Goal: Task Accomplishment & Management: Complete application form

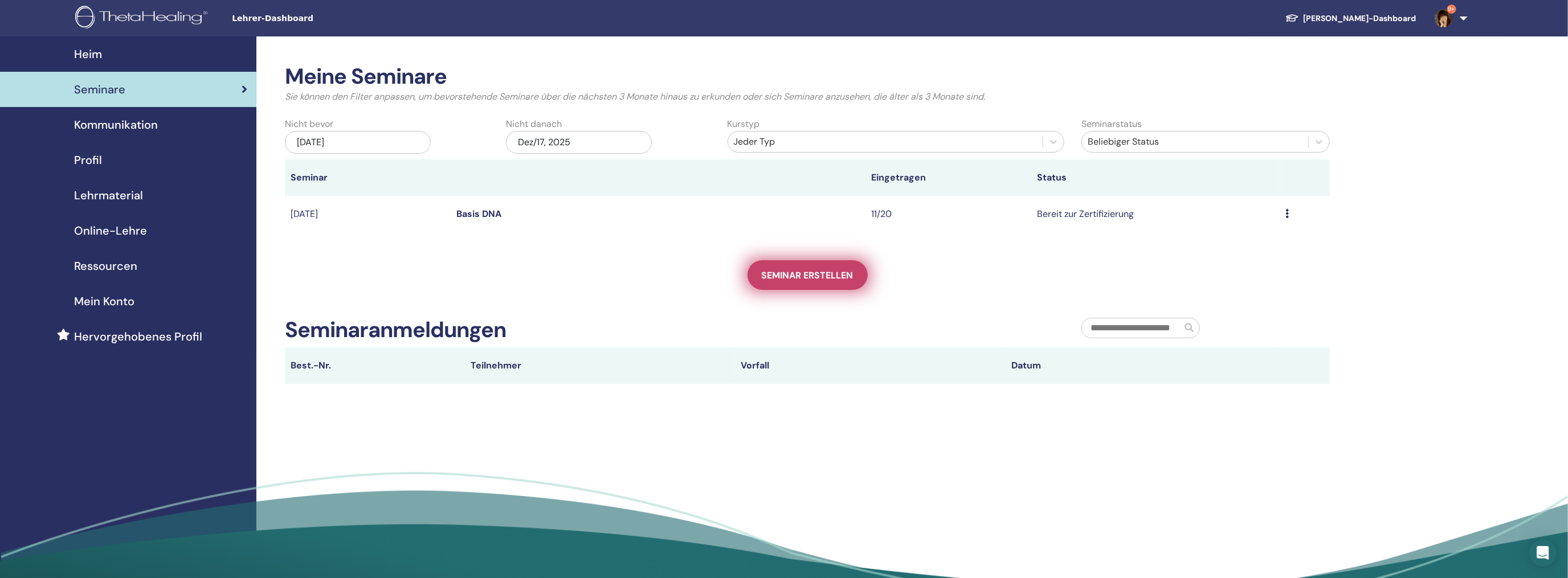
click at [799, 280] on span "Seminar erstellen" at bounding box center [807, 275] width 92 height 12
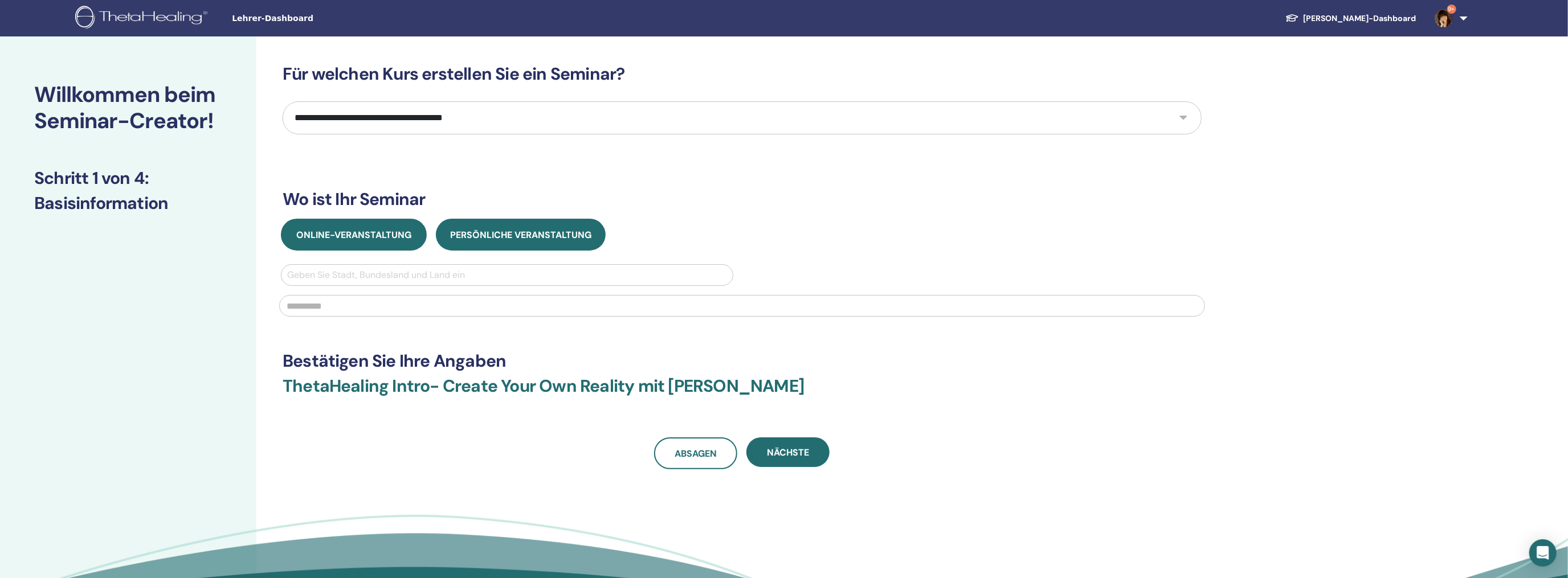
click at [375, 249] on button "Online-Veranstaltung" at bounding box center [353, 235] width 146 height 32
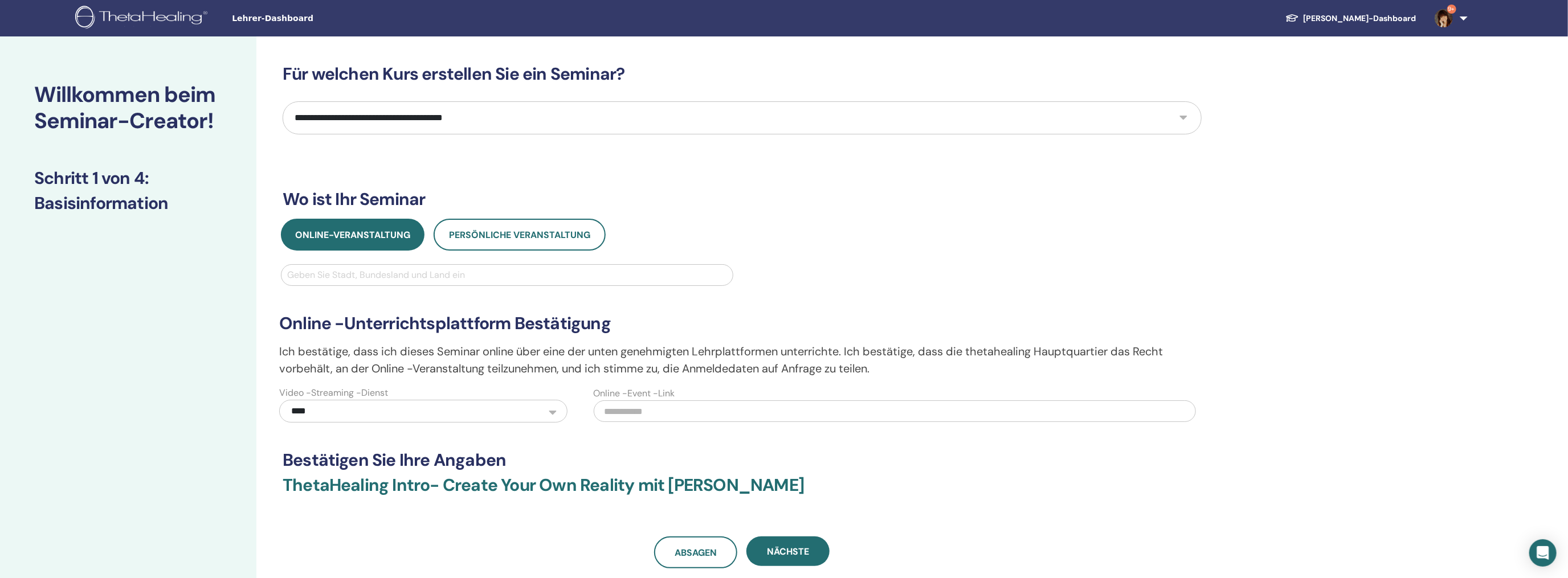
click at [705, 116] on select "**********" at bounding box center [742, 118] width 919 height 33
select select "**"
click at [282, 101] on select "**********" at bounding box center [742, 118] width 919 height 33
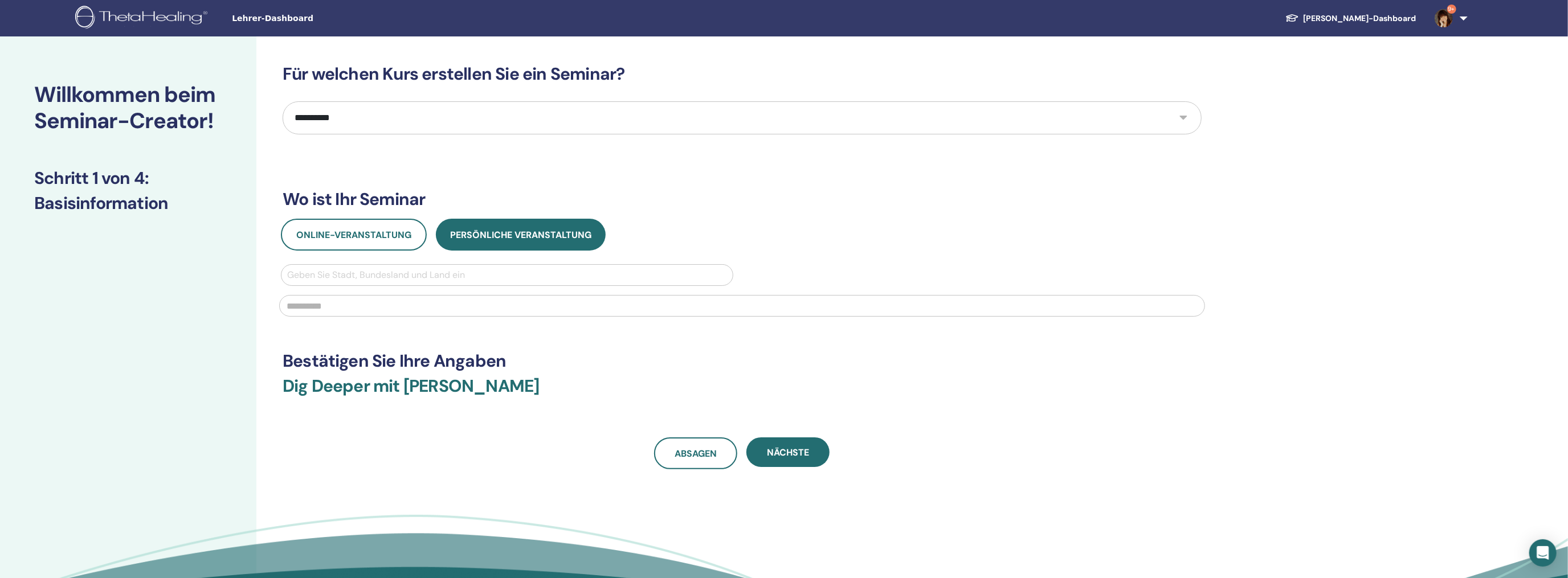
click at [332, 275] on div at bounding box center [507, 275] width 440 height 16
type input "**********"
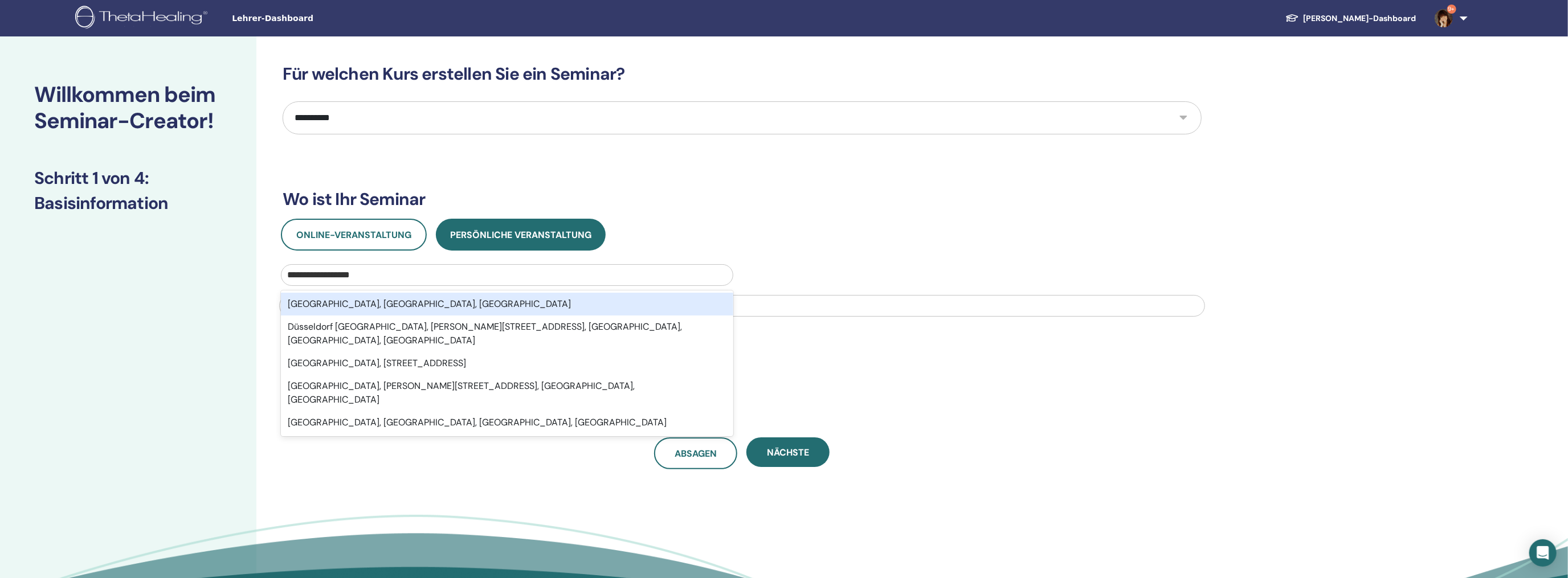
click at [386, 303] on div "Düsseldorf, Nordrhein-Westfalen, DEU" at bounding box center [506, 304] width 452 height 23
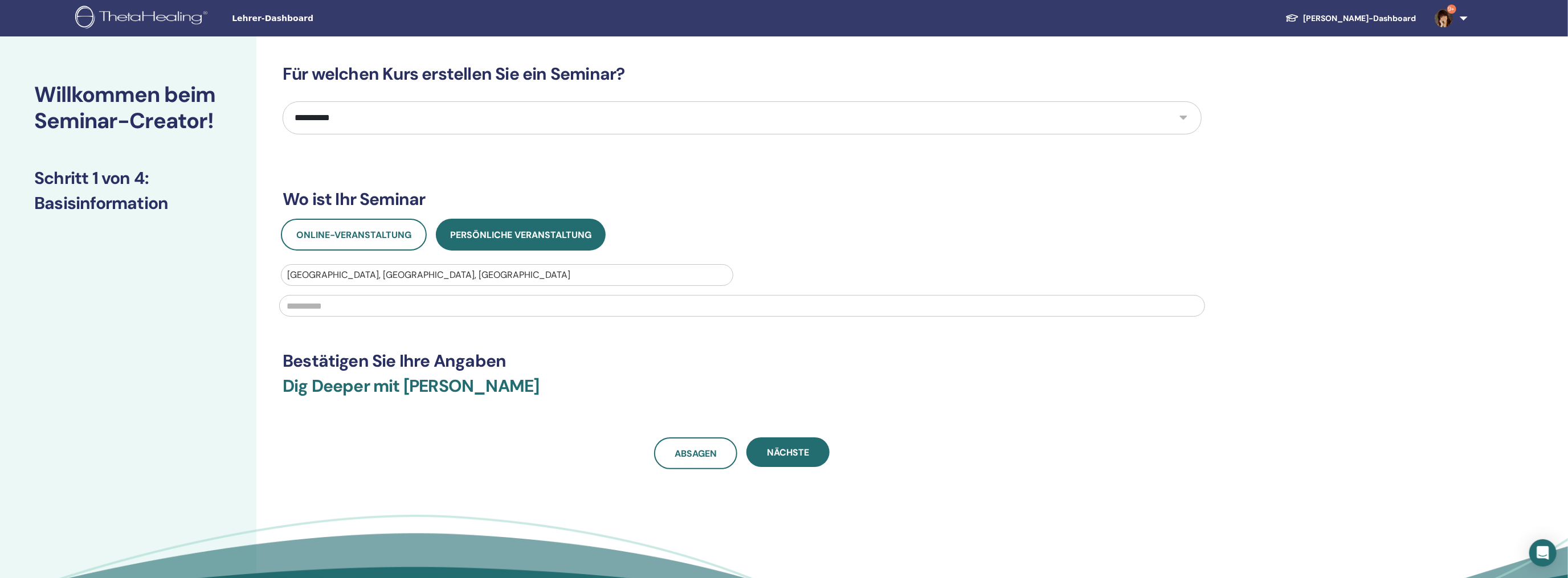
click at [417, 307] on input "text" at bounding box center [742, 306] width 926 height 22
type input "**********"
click at [770, 449] on span "Nächste" at bounding box center [788, 452] width 42 height 12
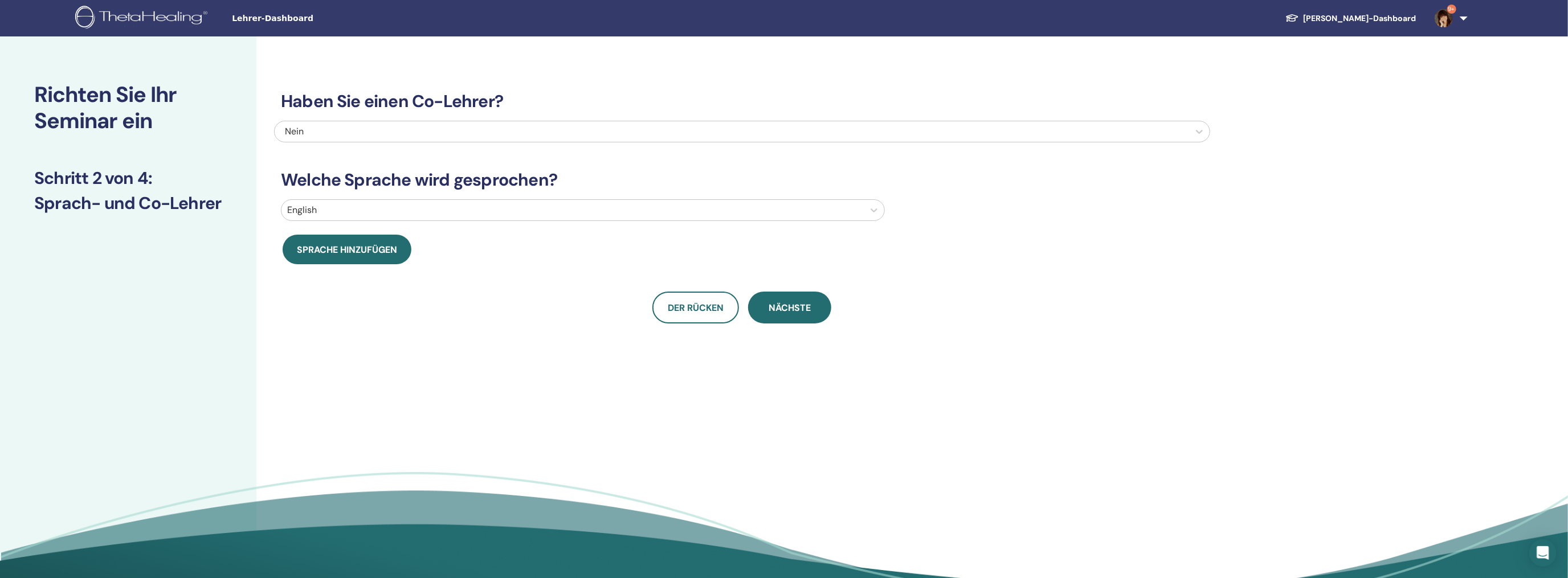
click at [334, 208] on div at bounding box center [572, 210] width 571 height 16
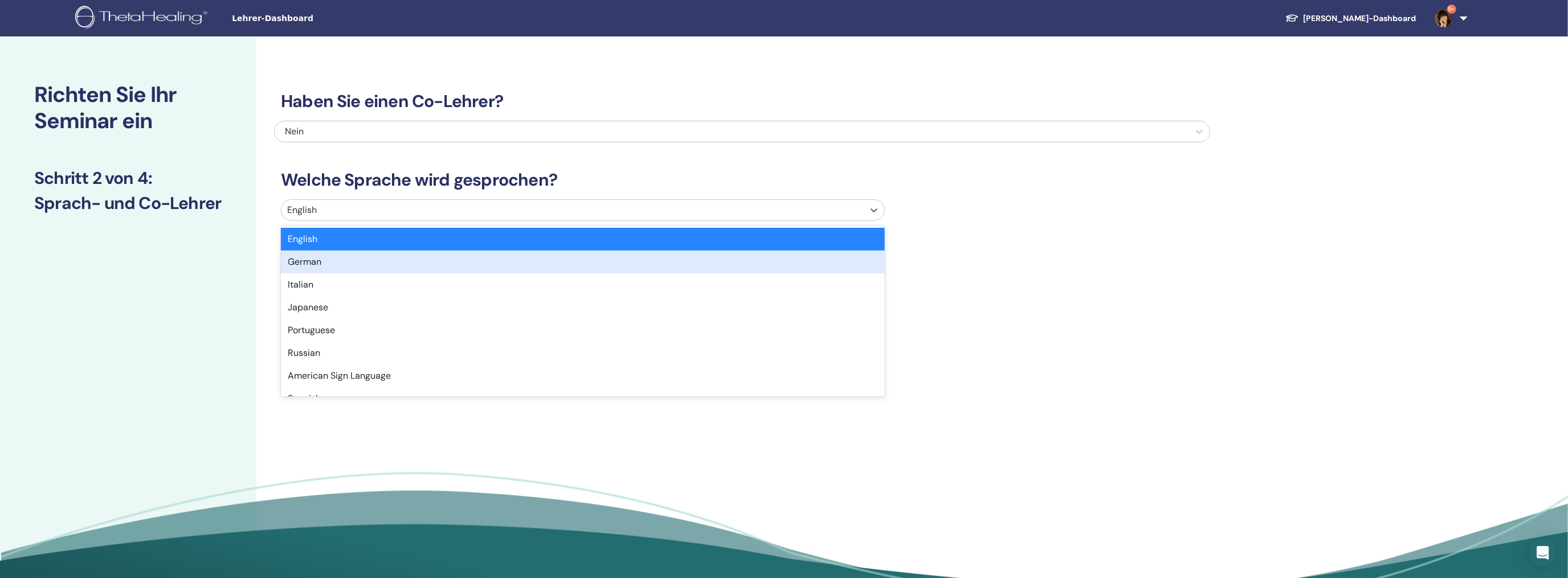
click at [318, 264] on div "German" at bounding box center [582, 262] width 604 height 23
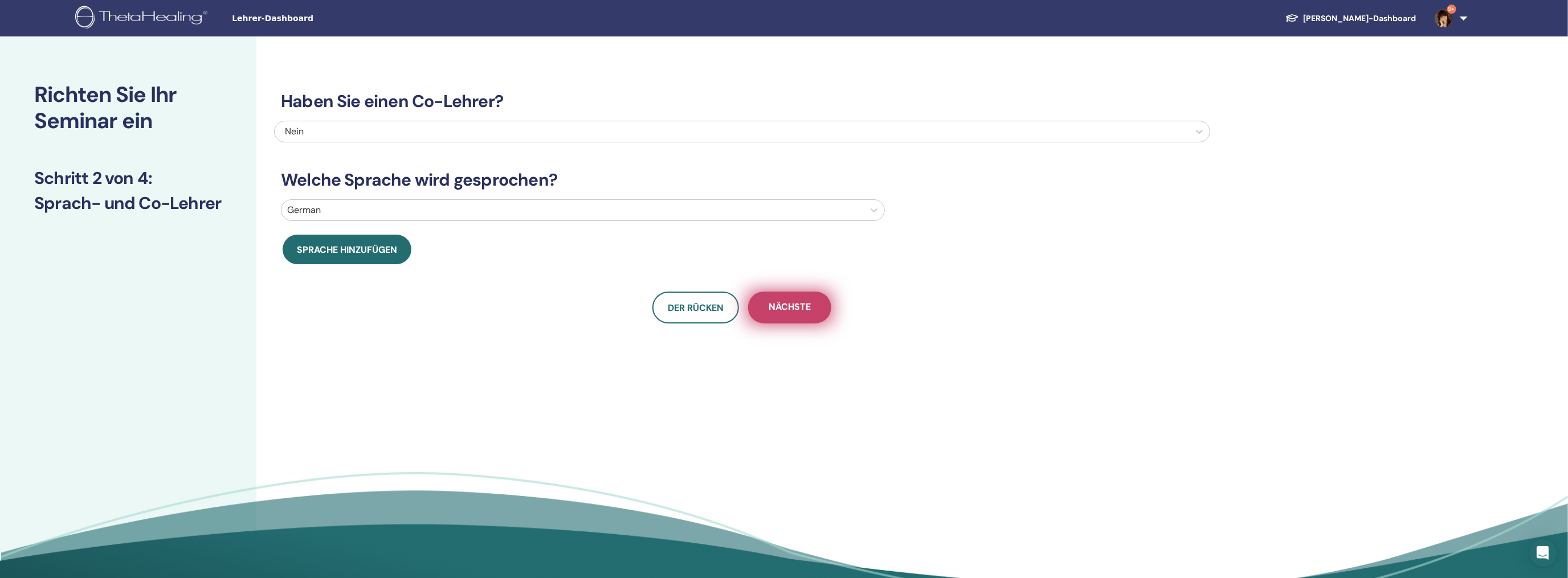
click at [798, 304] on span "Nächste" at bounding box center [789, 308] width 42 height 14
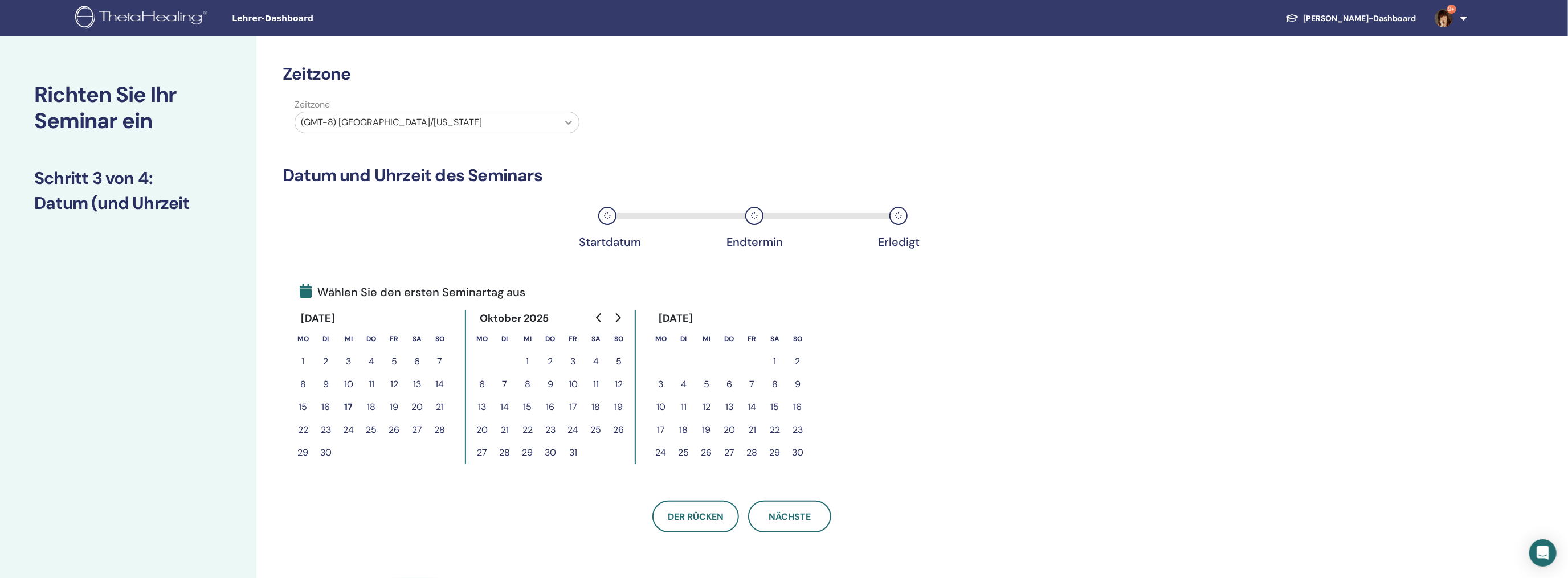
click at [572, 124] on icon at bounding box center [569, 122] width 11 height 11
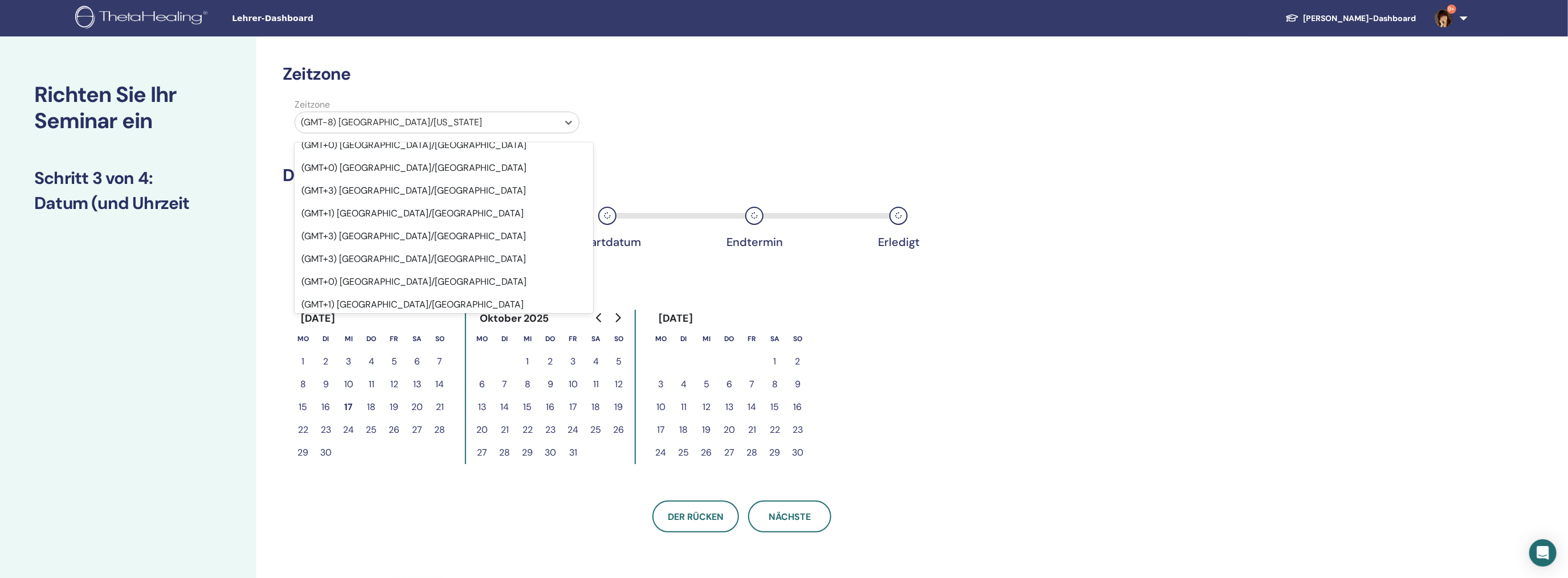
scroll to position [1081, 0]
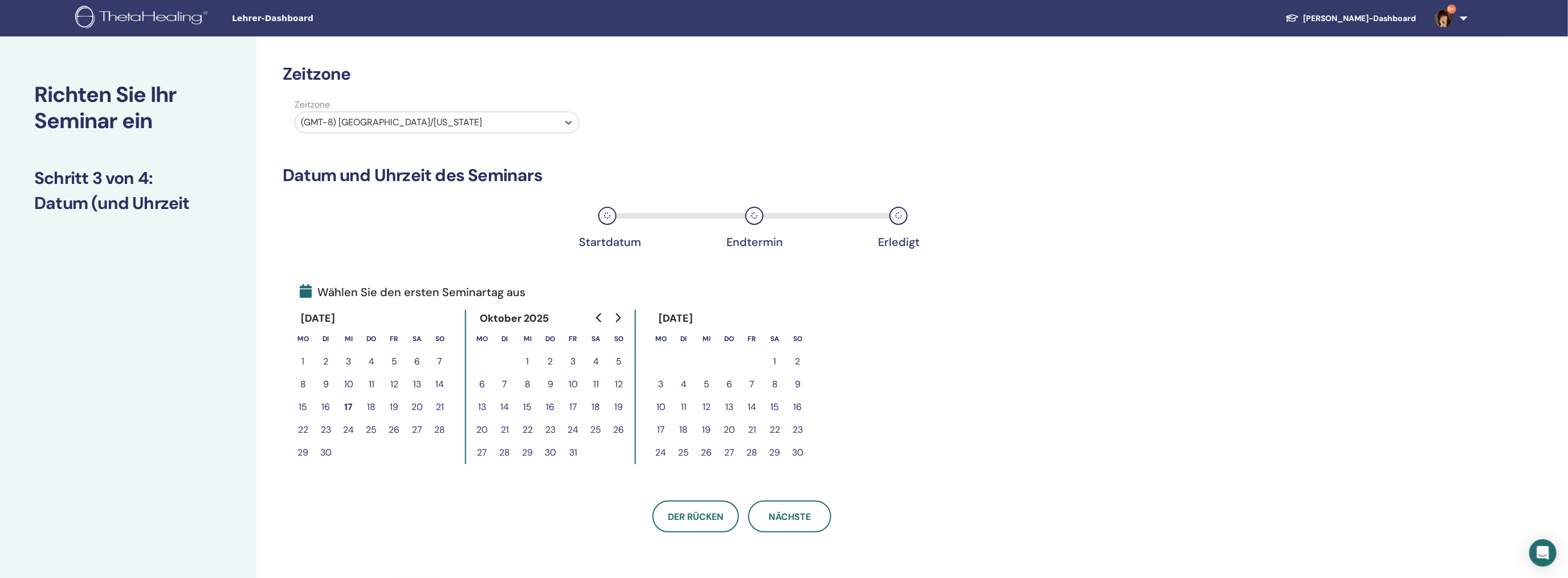
click at [385, 120] on div at bounding box center [427, 122] width 252 height 16
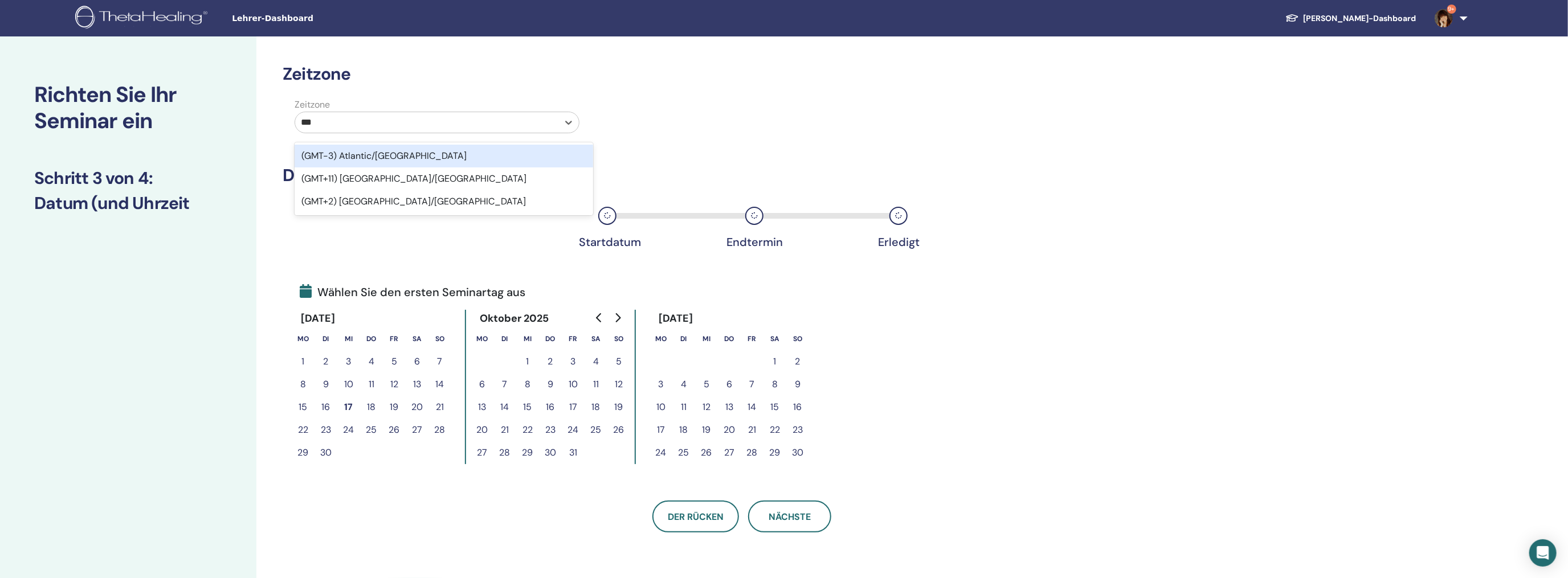
type input "****"
click at [355, 160] on div "(GMT+2) [GEOGRAPHIC_DATA]/[GEOGRAPHIC_DATA]" at bounding box center [444, 156] width 298 height 23
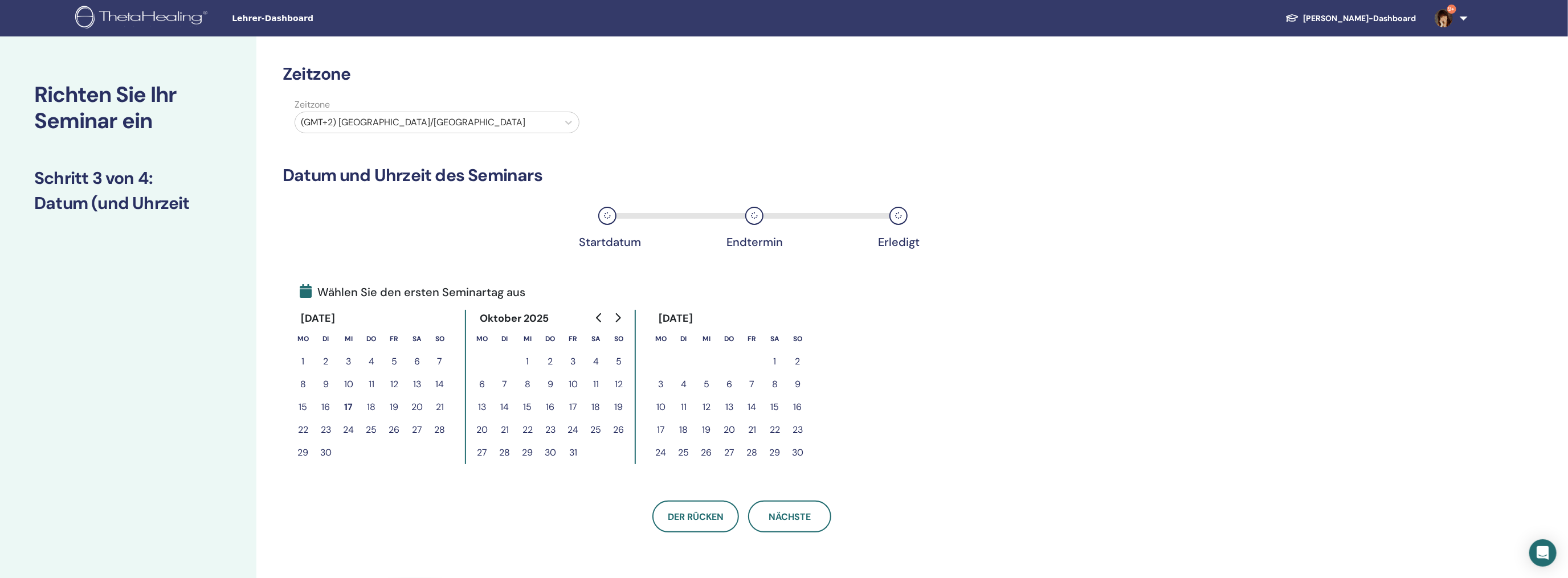
click at [615, 319] on icon "Go to next month" at bounding box center [617, 317] width 9 height 9
click at [732, 383] on button "11" at bounding box center [729, 384] width 23 height 23
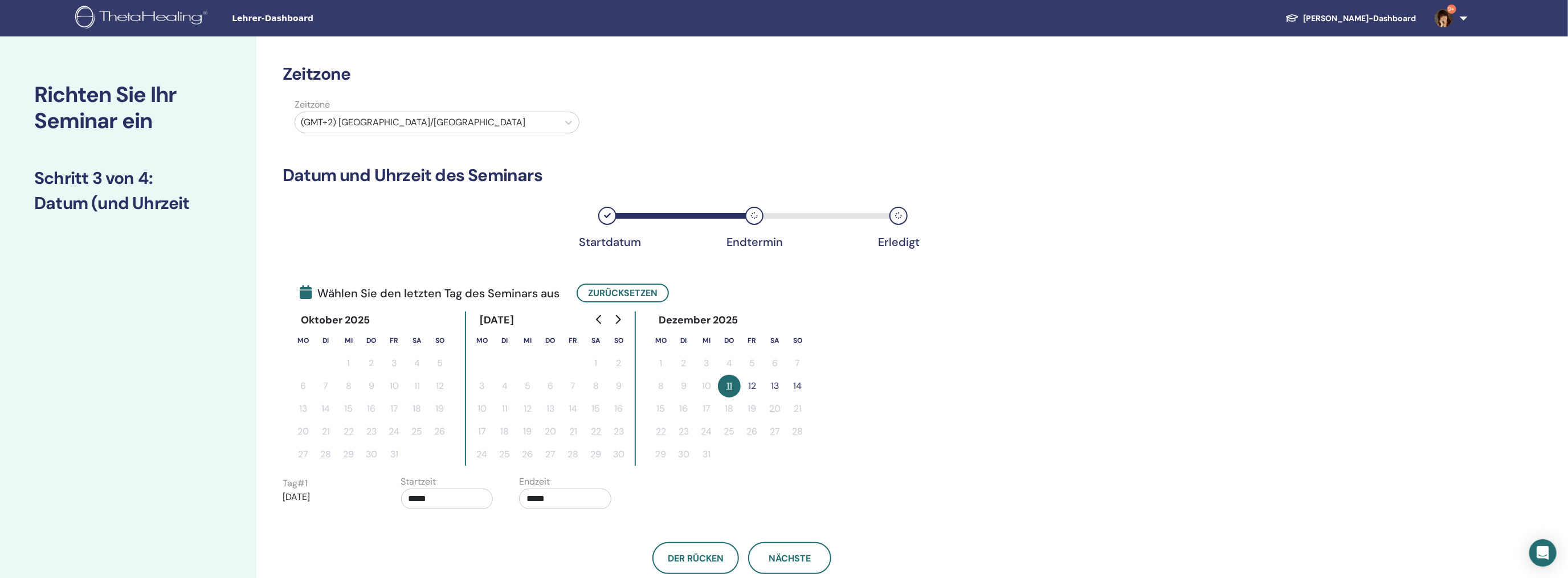
click at [776, 385] on button "13" at bounding box center [775, 386] width 23 height 23
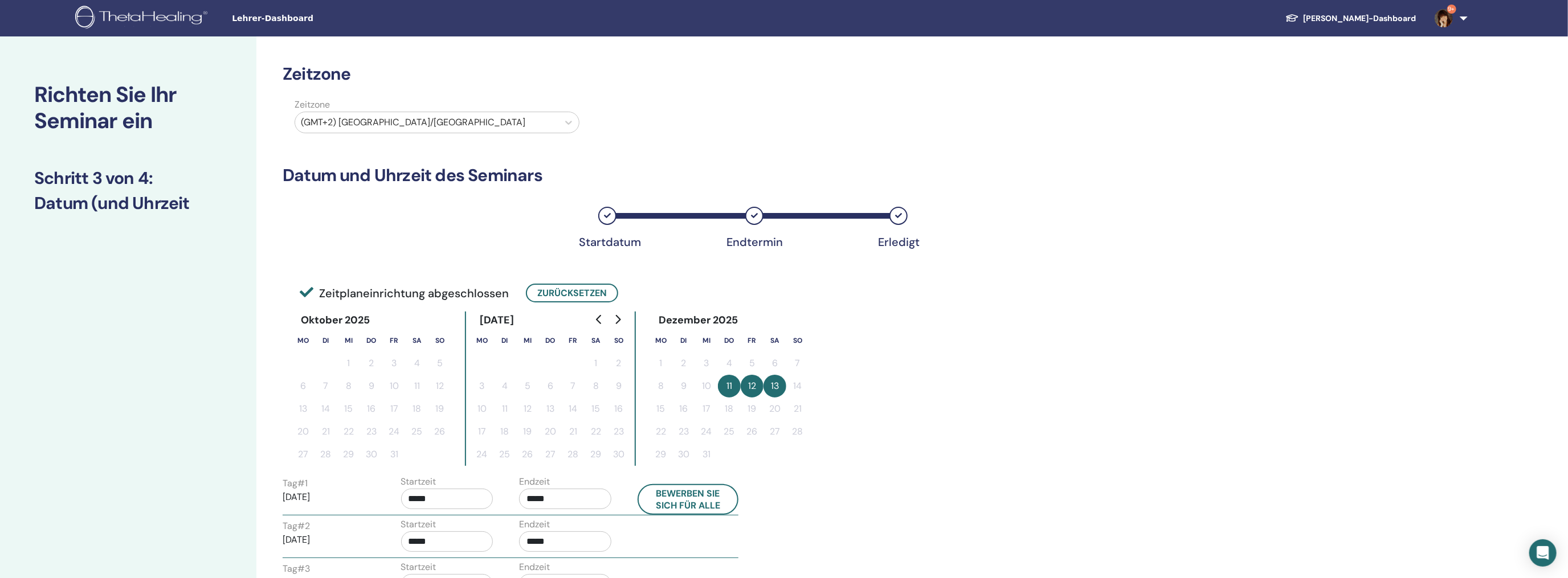
click at [437, 494] on input "*****" at bounding box center [447, 498] width 92 height 20
click at [458, 424] on span "▲" at bounding box center [459, 428] width 23 height 23
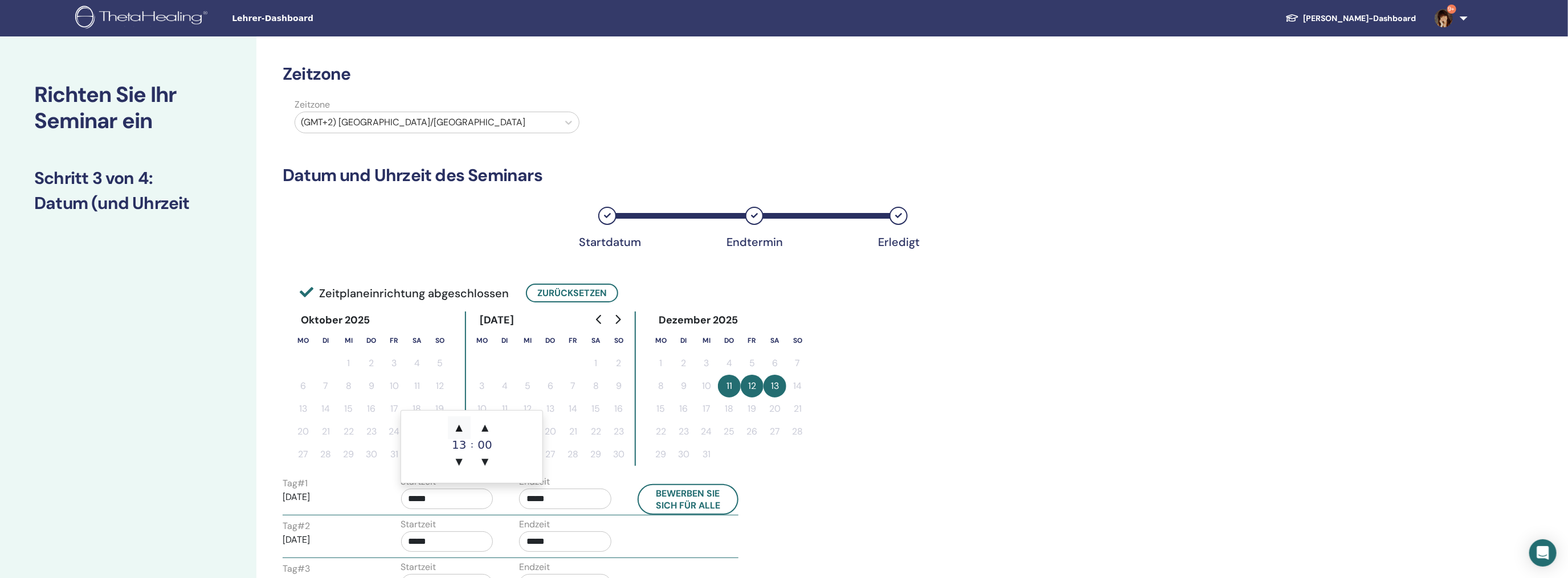
click at [458, 424] on span "▲" at bounding box center [459, 428] width 23 height 23
type input "*****"
click at [458, 424] on span "▲" at bounding box center [459, 428] width 23 height 23
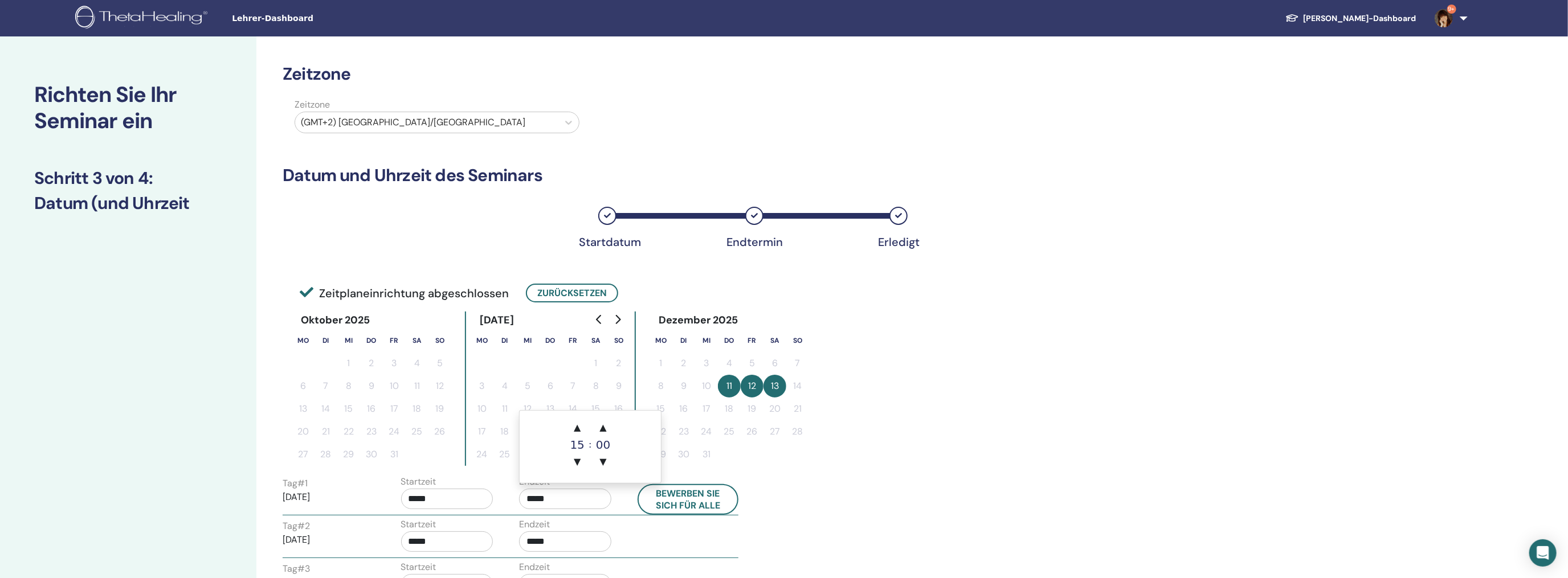
click at [539, 499] on input "*****" at bounding box center [565, 498] width 92 height 20
click at [576, 461] on span "▼" at bounding box center [577, 462] width 23 height 23
click at [580, 428] on span "▲" at bounding box center [577, 428] width 23 height 23
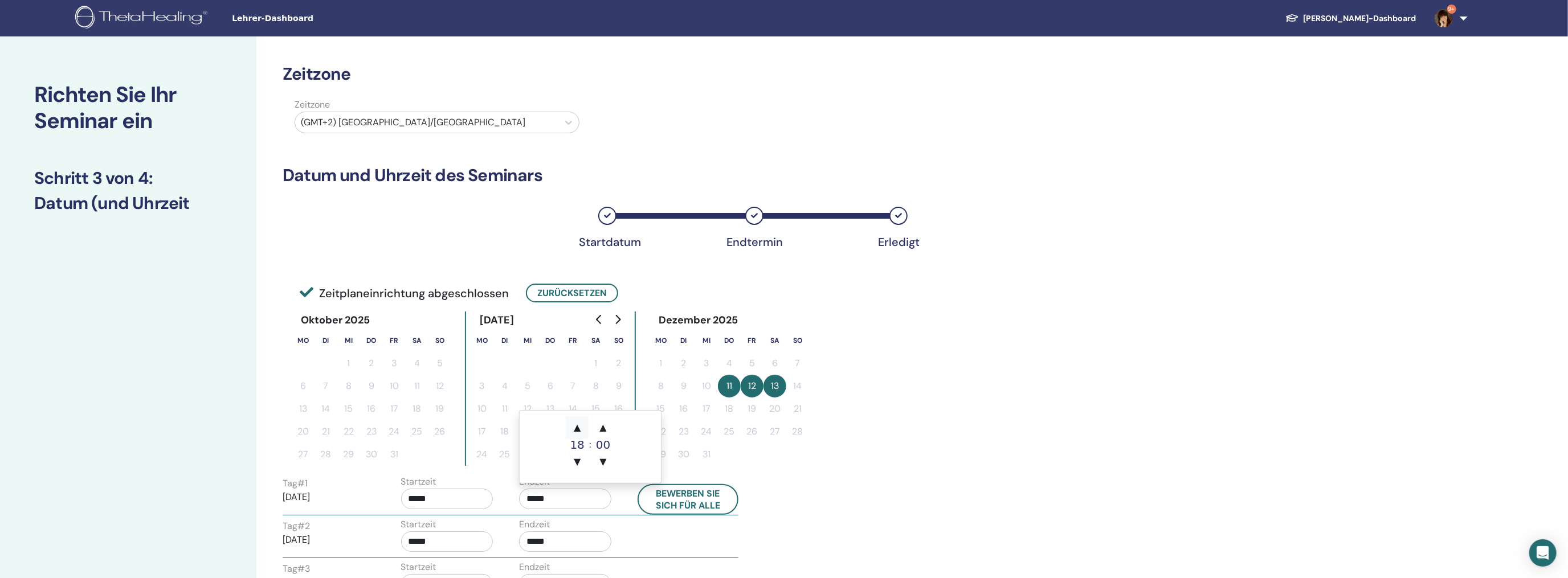
click at [580, 428] on span "▲" at bounding box center [577, 428] width 23 height 23
click at [579, 461] on span "▼" at bounding box center [577, 462] width 23 height 23
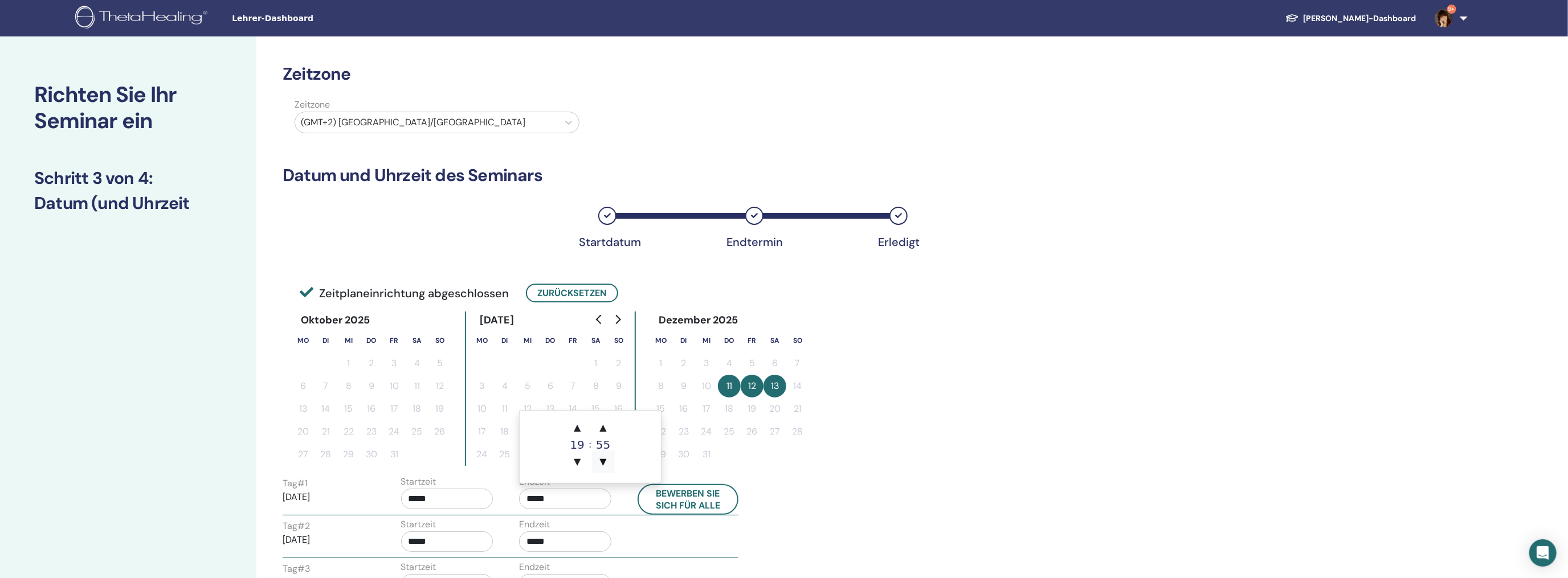
click at [601, 462] on span "▼" at bounding box center [603, 462] width 23 height 23
click at [576, 432] on span "▲" at bounding box center [577, 428] width 23 height 23
click at [604, 427] on span "▲" at bounding box center [603, 428] width 23 height 23
click at [603, 427] on span "▲" at bounding box center [603, 428] width 23 height 23
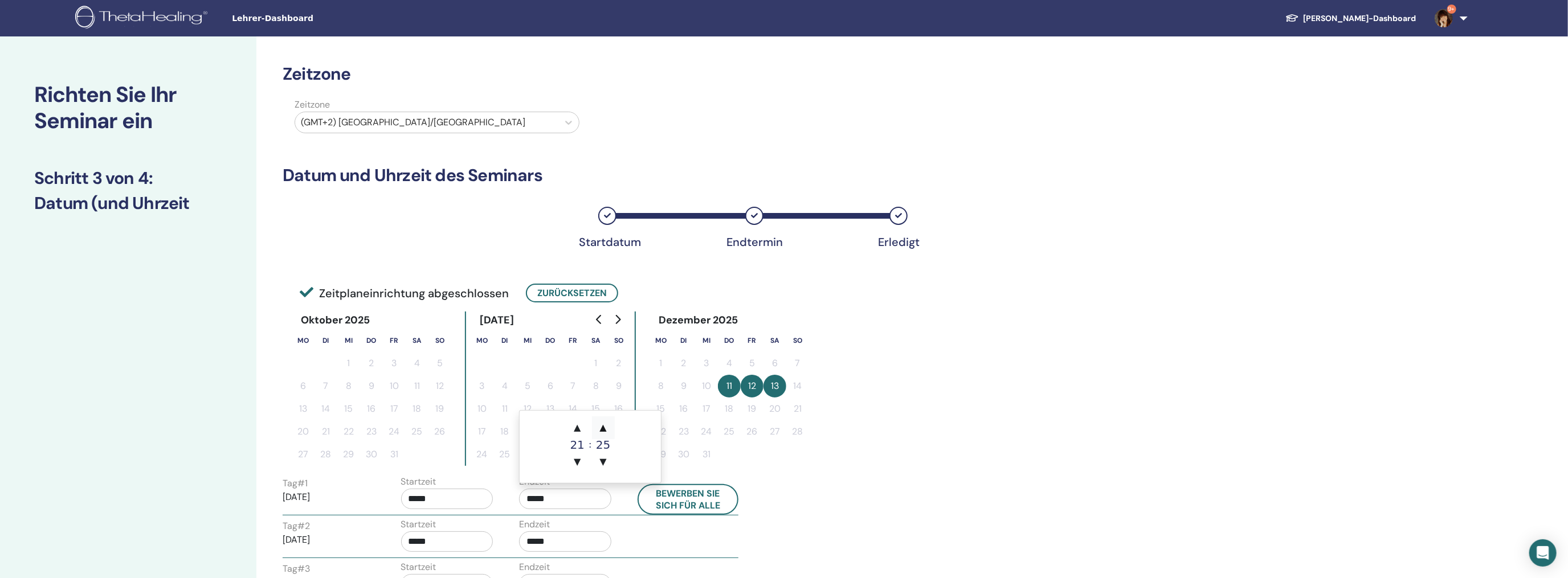
click at [603, 427] on span "▲" at bounding box center [603, 428] width 23 height 23
click at [600, 459] on span "▼" at bounding box center [603, 462] width 23 height 23
click at [601, 428] on span "▲" at bounding box center [603, 428] width 23 height 23
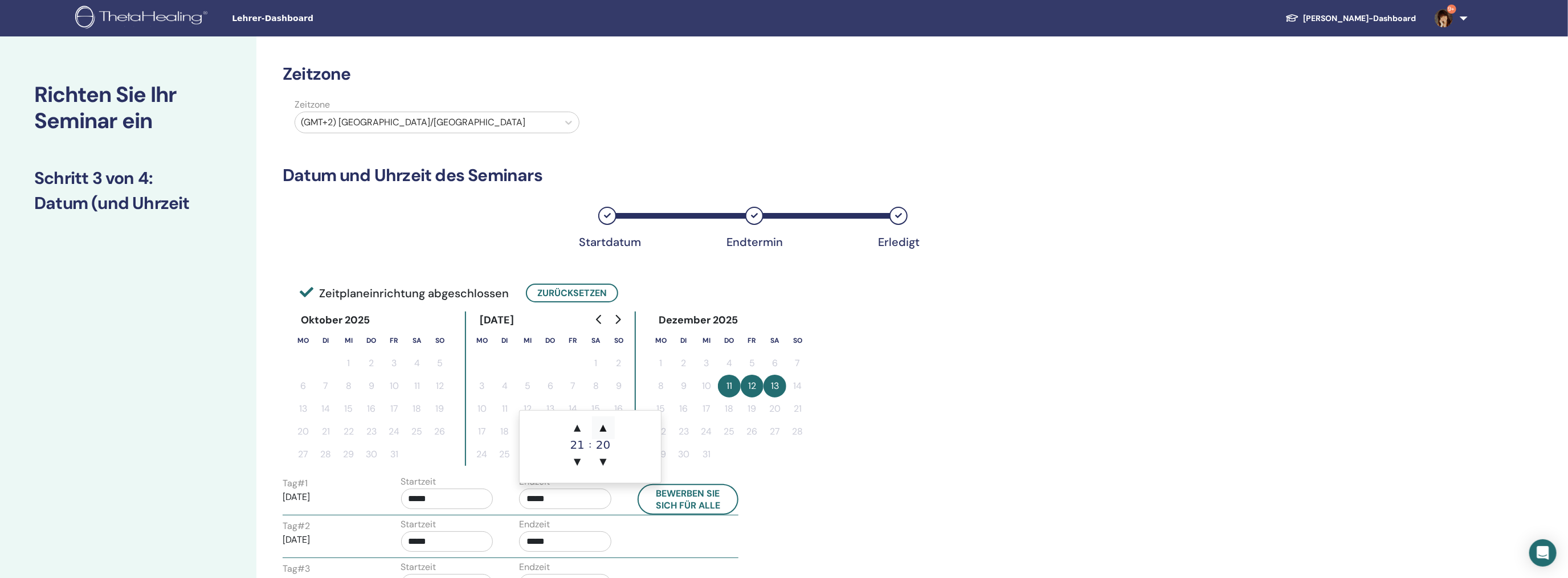
click at [601, 428] on span "▲" at bounding box center [603, 428] width 23 height 23
click at [576, 458] on span "▼" at bounding box center [577, 462] width 23 height 23
type input "*****"
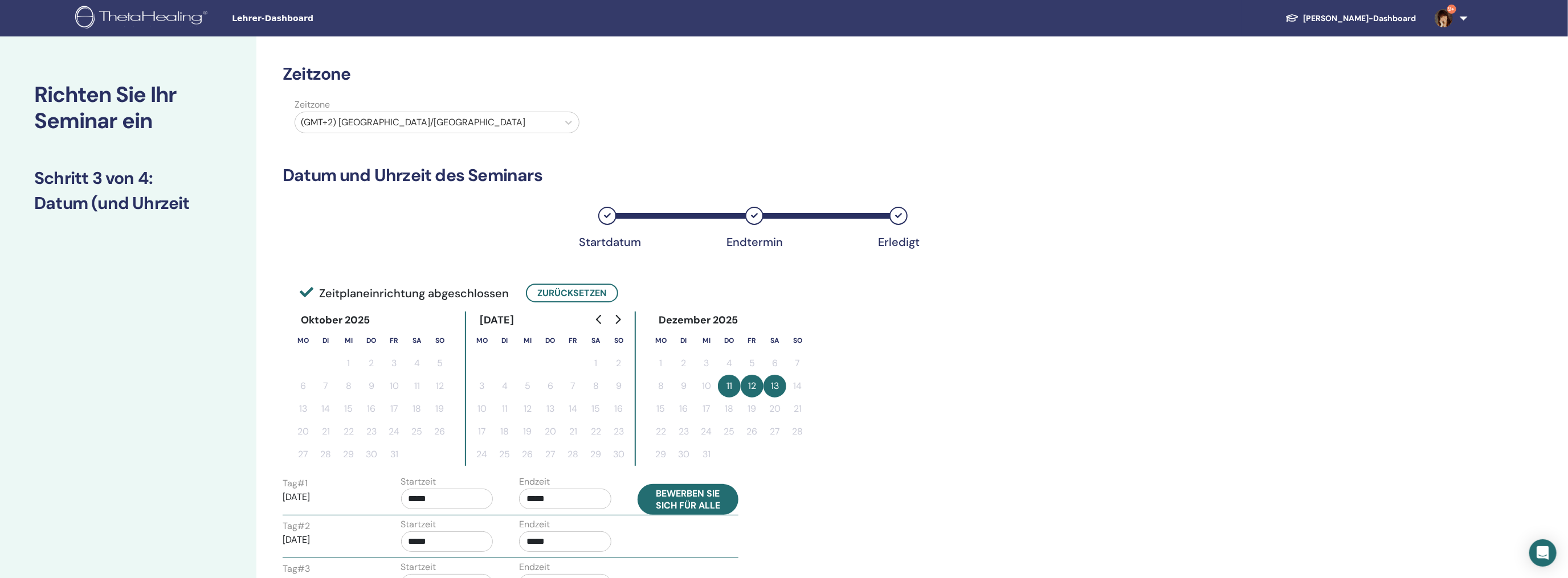
click at [667, 498] on button "Bewerben Sie sich für alle" at bounding box center [688, 499] width 101 height 31
type input "*****"
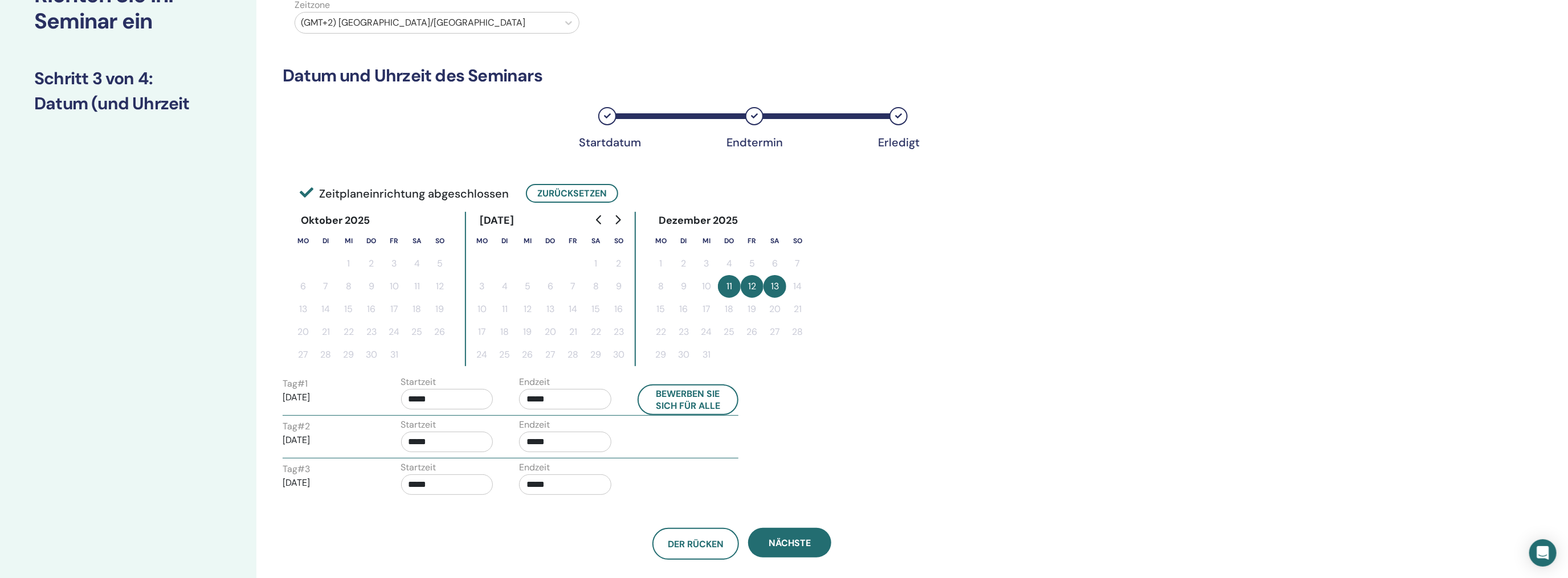
scroll to position [114, 0]
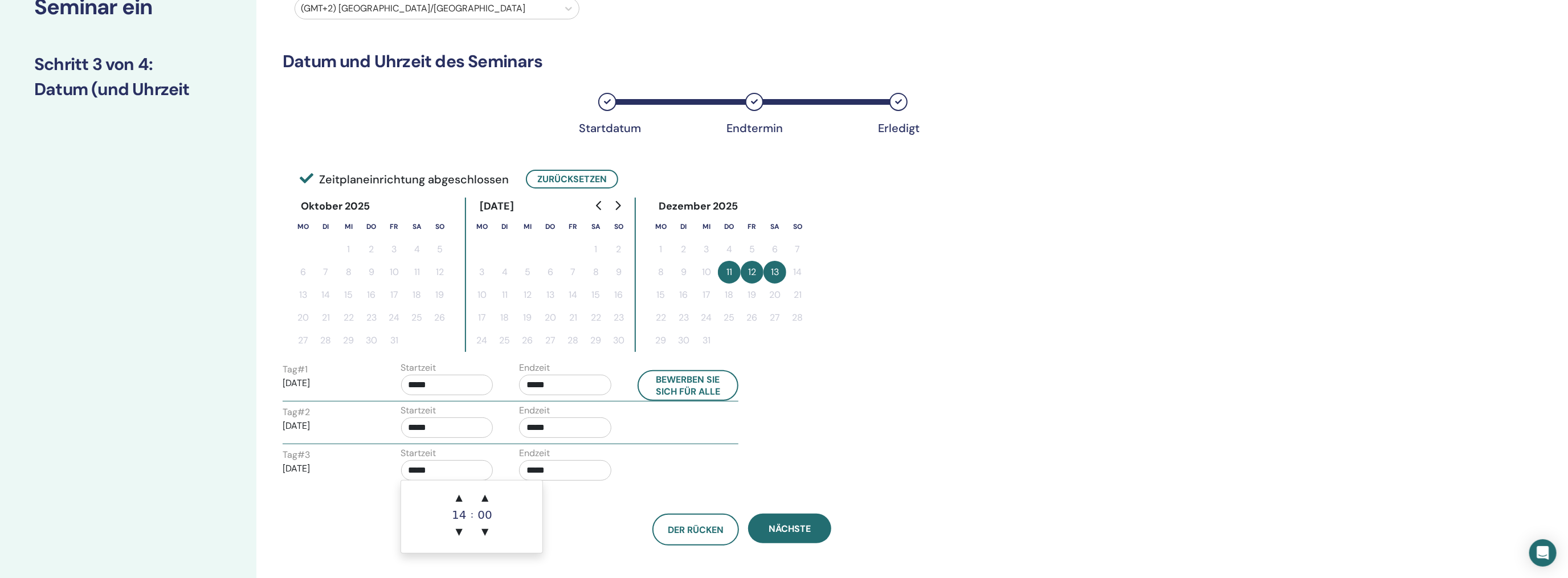
click at [460, 474] on input "*****" at bounding box center [447, 470] width 92 height 20
click at [458, 498] on span "▲" at bounding box center [459, 498] width 23 height 23
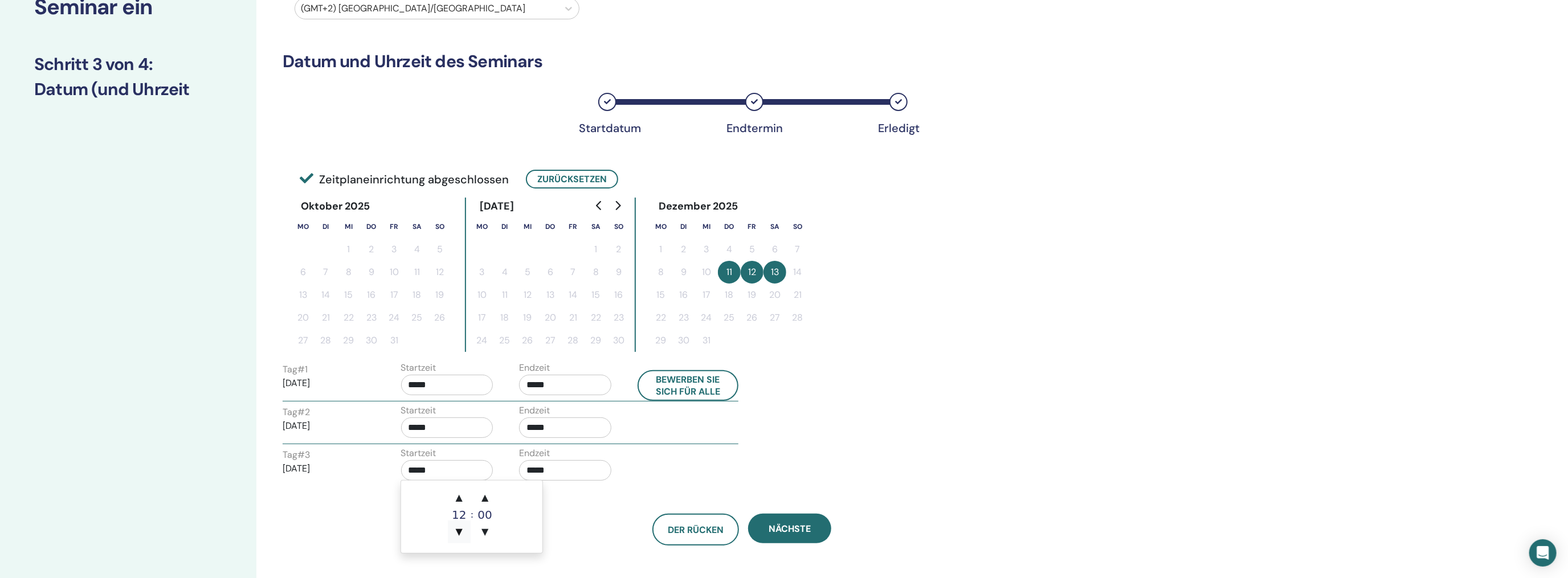
click at [458, 533] on span "▼" at bounding box center [459, 532] width 23 height 23
type input "*****"
click at [568, 466] on input "*****" at bounding box center [565, 470] width 92 height 20
click at [576, 499] on span "▲" at bounding box center [577, 498] width 23 height 23
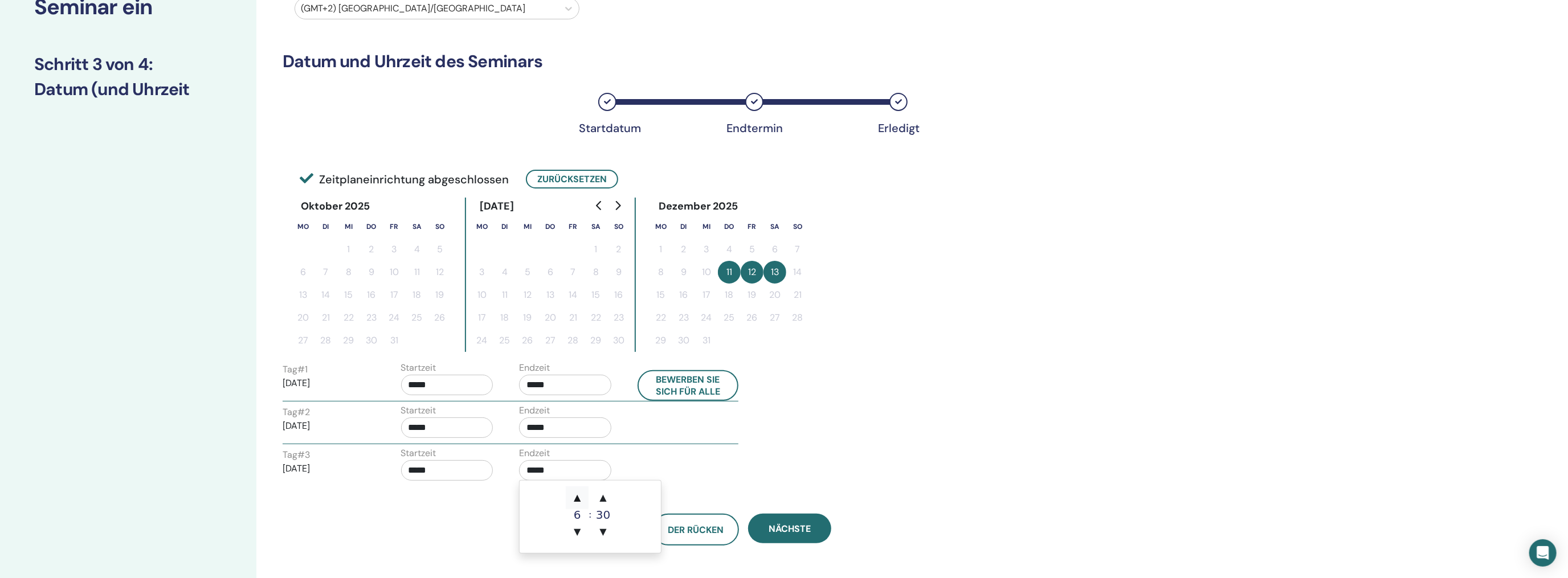
click at [576, 499] on span "▲" at bounding box center [577, 498] width 23 height 23
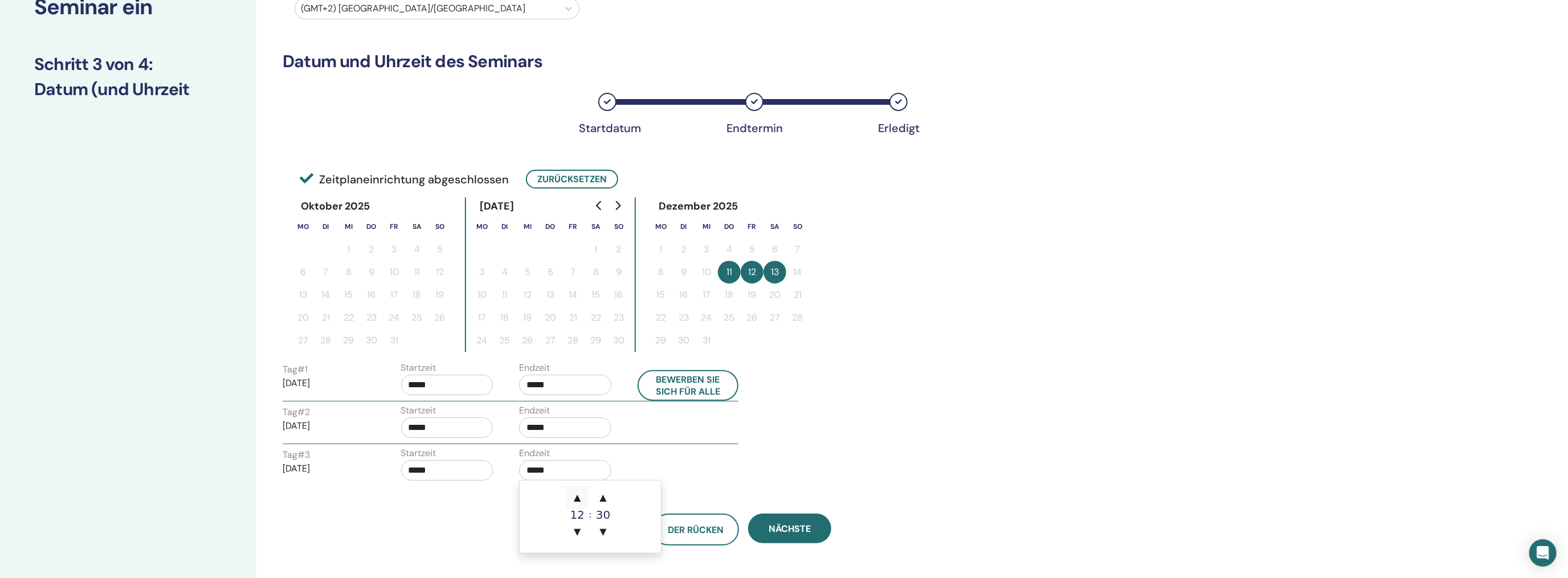
click at [576, 499] on span "▲" at bounding box center [577, 498] width 23 height 23
click at [601, 497] on span "▲" at bounding box center [603, 498] width 23 height 23
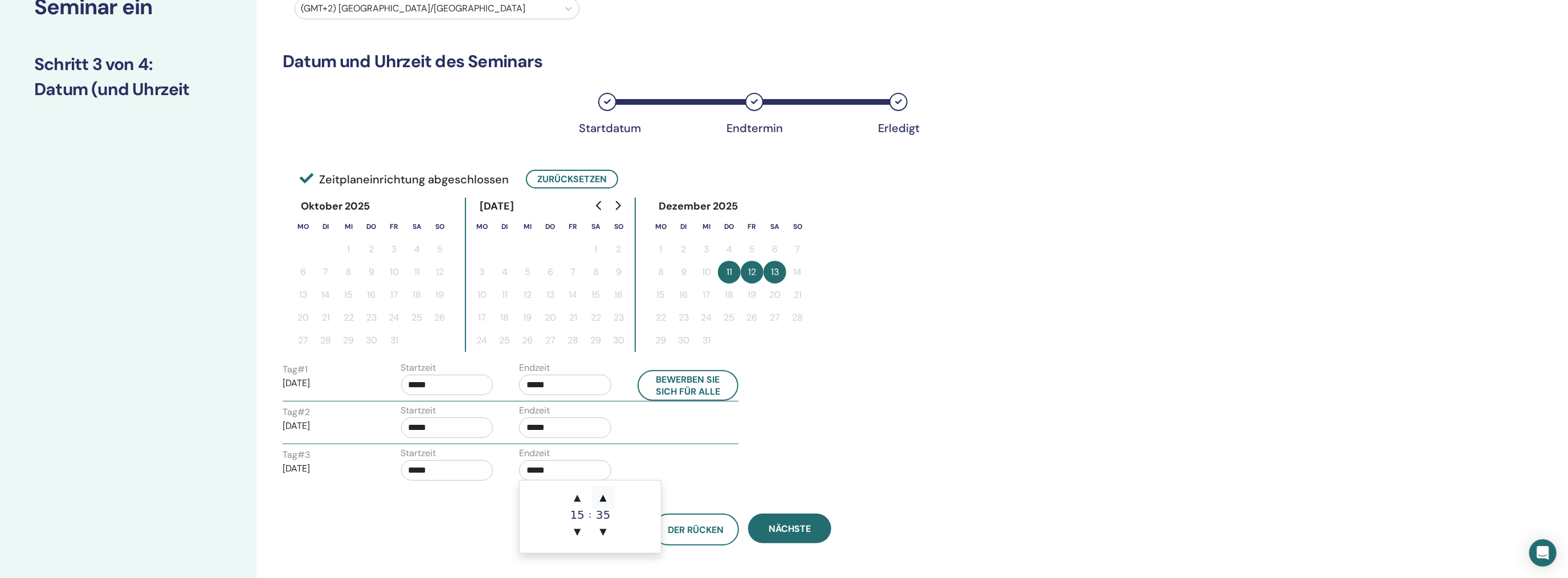
click at [602, 497] on span "▲" at bounding box center [603, 498] width 23 height 23
click at [606, 530] on span "▼" at bounding box center [603, 532] width 23 height 23
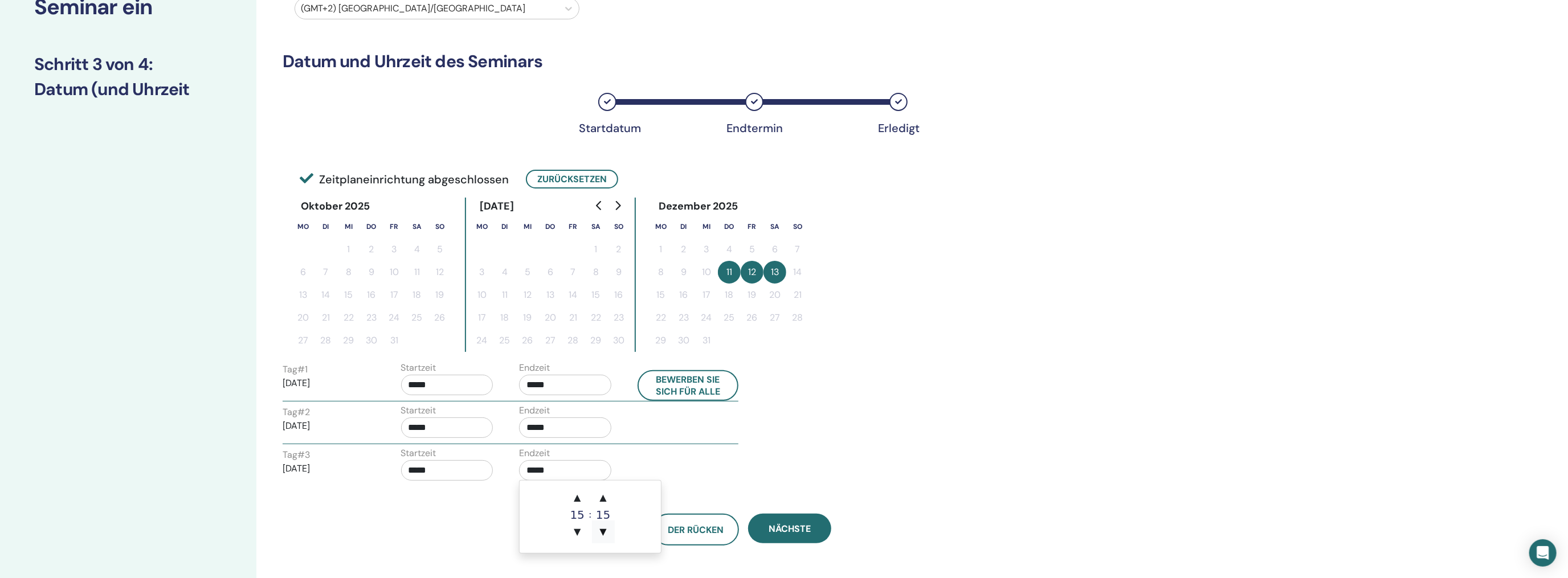
click at [606, 530] on span "▼" at bounding box center [603, 532] width 23 height 23
type input "*****"
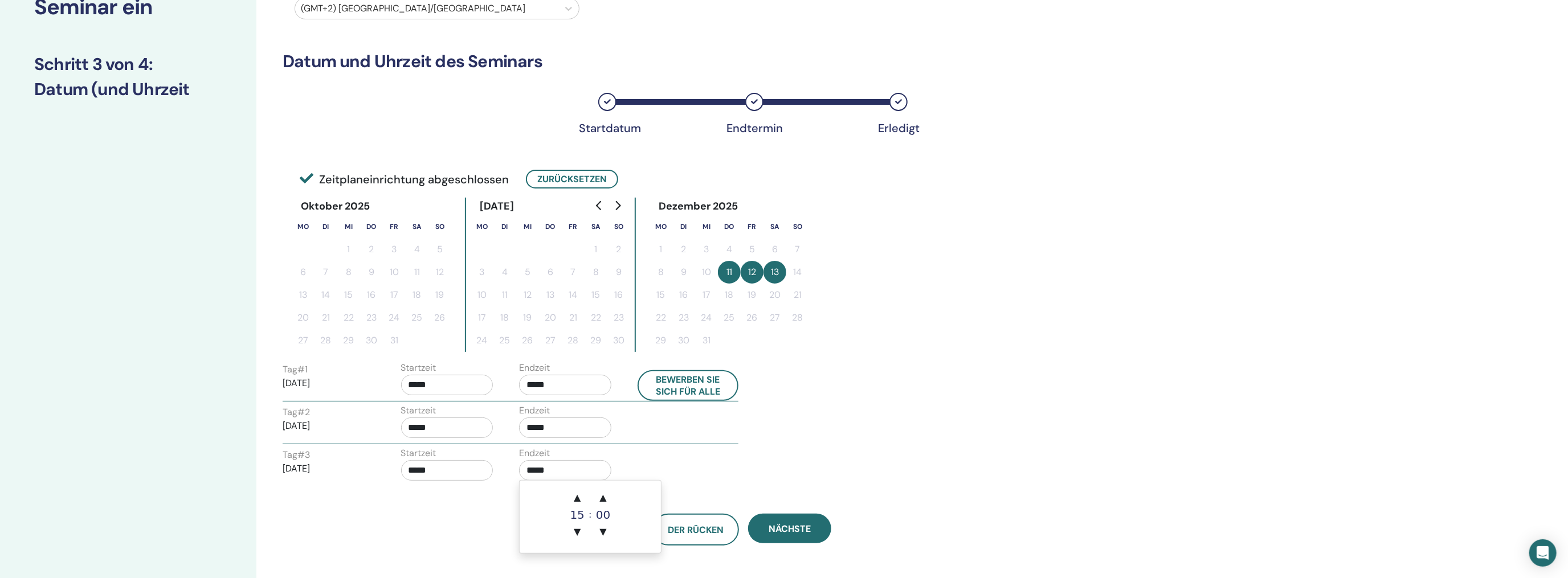
click at [698, 479] on div "Tag # 3 2025/12/13 Startzeit ***** Endzeit *****" at bounding box center [510, 466] width 473 height 40
click at [784, 524] on span "Nächste" at bounding box center [789, 528] width 42 height 12
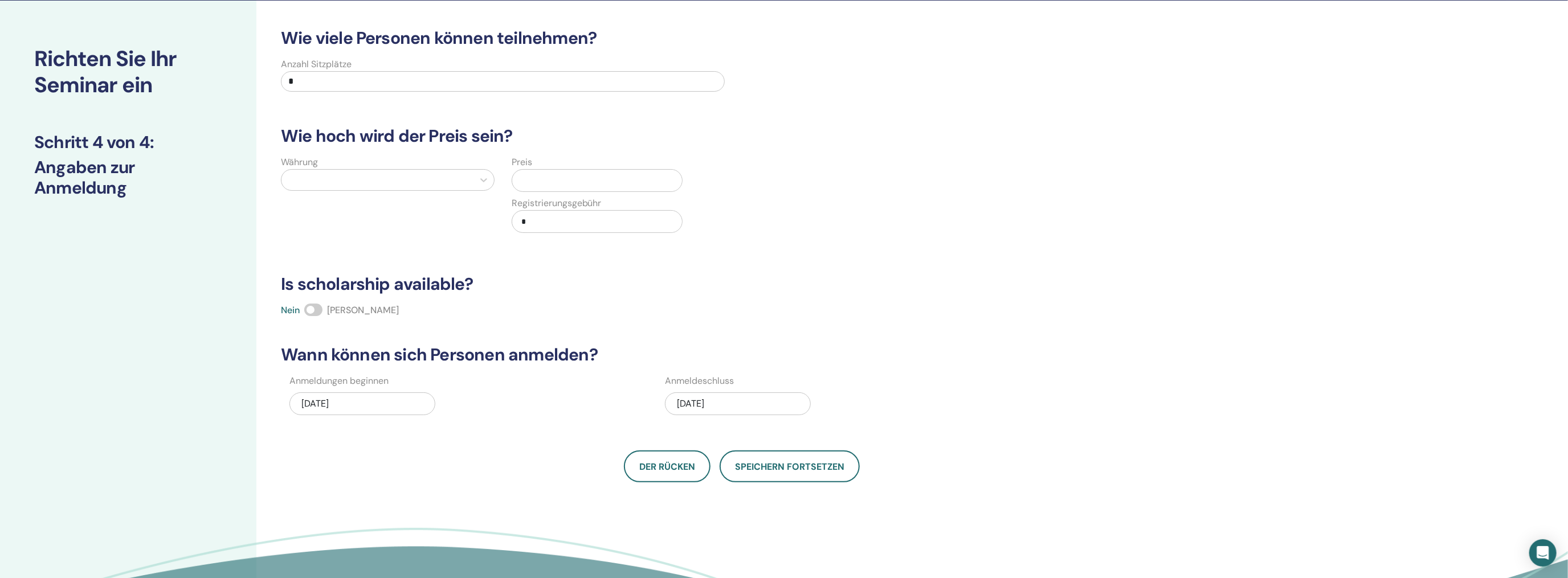
scroll to position [0, 0]
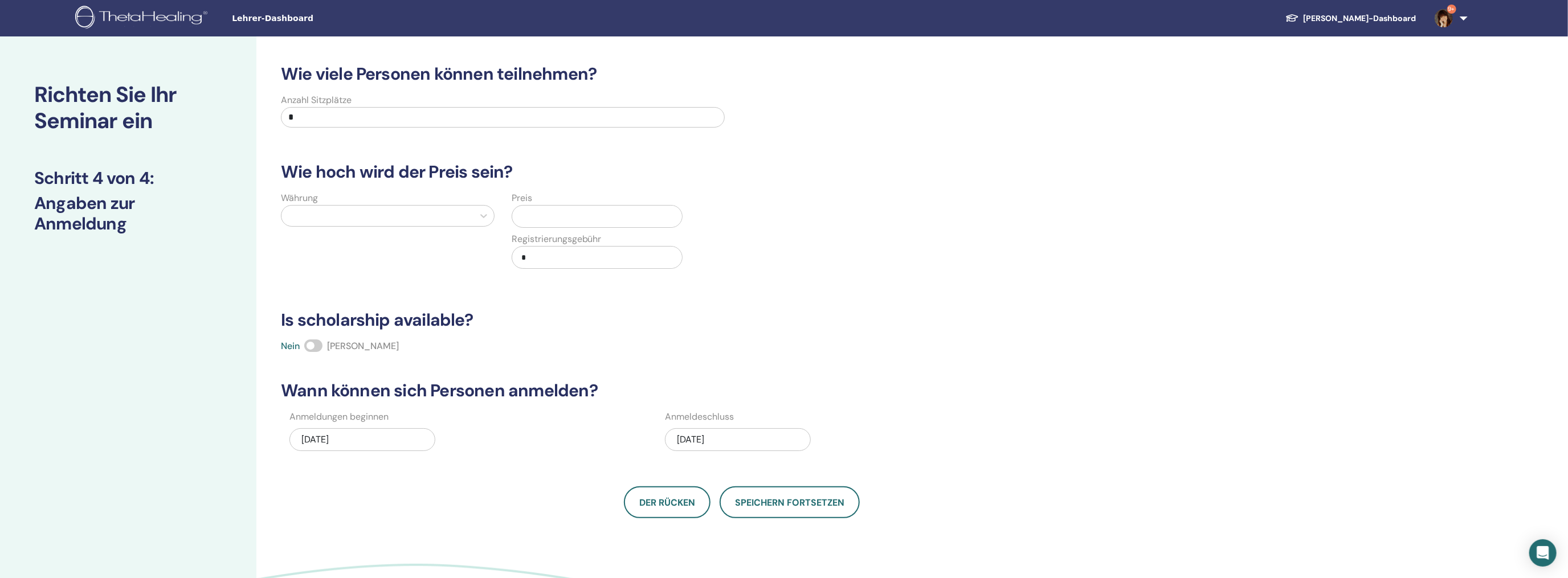
click at [310, 115] on input "*" at bounding box center [502, 117] width 444 height 20
drag, startPoint x: 304, startPoint y: 119, endPoint x: 281, endPoint y: 120, distance: 23.0
click at [281, 120] on input "*" at bounding box center [502, 117] width 444 height 20
type input "**"
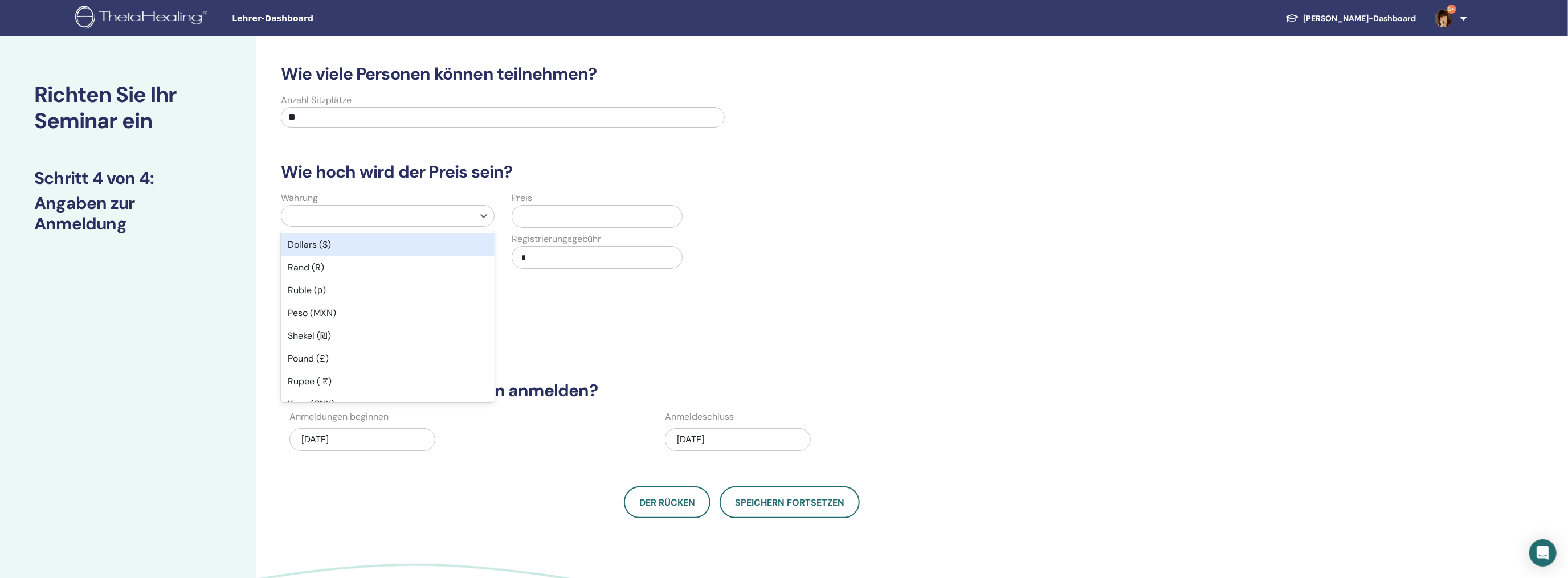
click at [298, 217] on div at bounding box center [377, 215] width 180 height 16
type input "**"
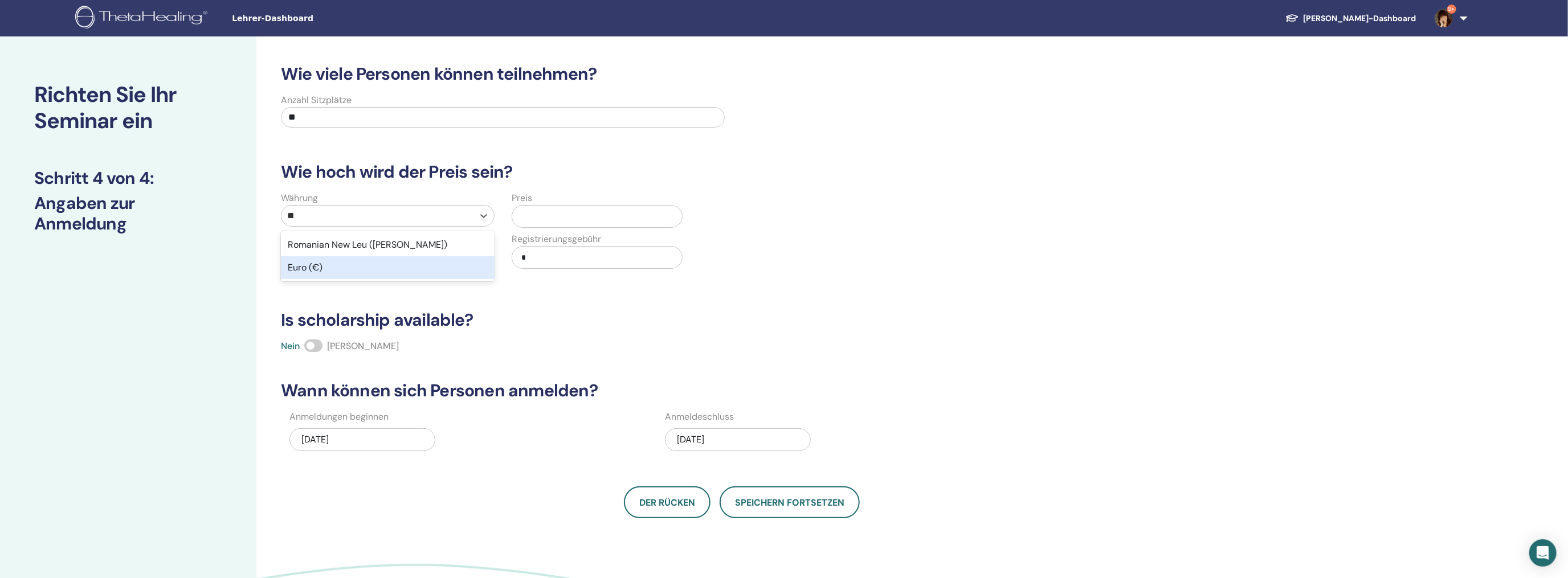
click at [316, 266] on div "Euro (€)" at bounding box center [387, 268] width 214 height 23
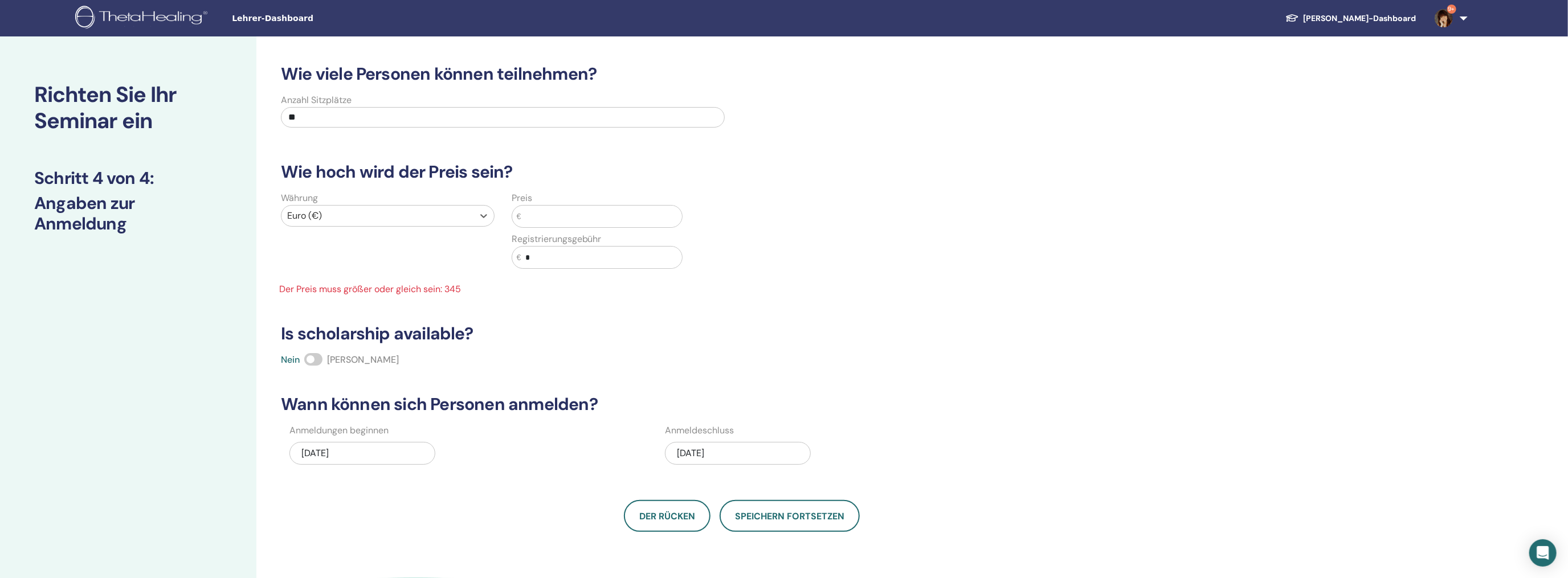
click at [532, 219] on input "text" at bounding box center [601, 217] width 161 height 22
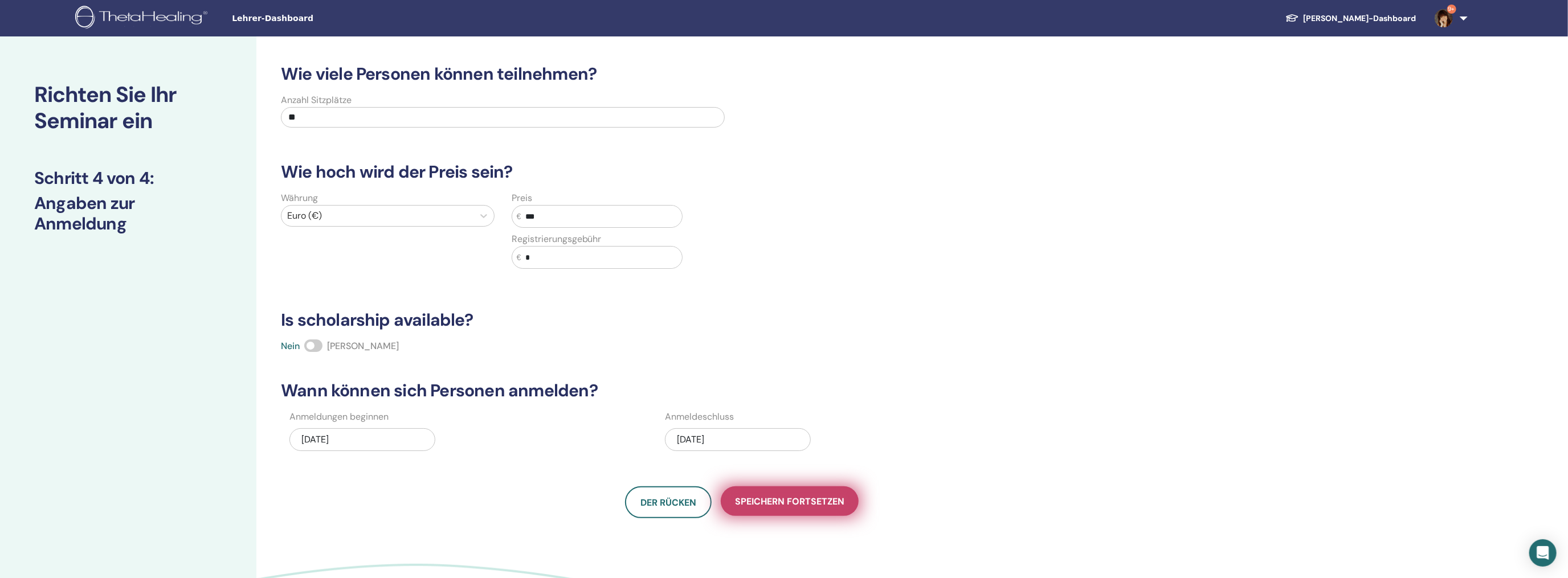
type input "***"
click at [766, 500] on span "Speichern fortsetzen" at bounding box center [789, 501] width 110 height 12
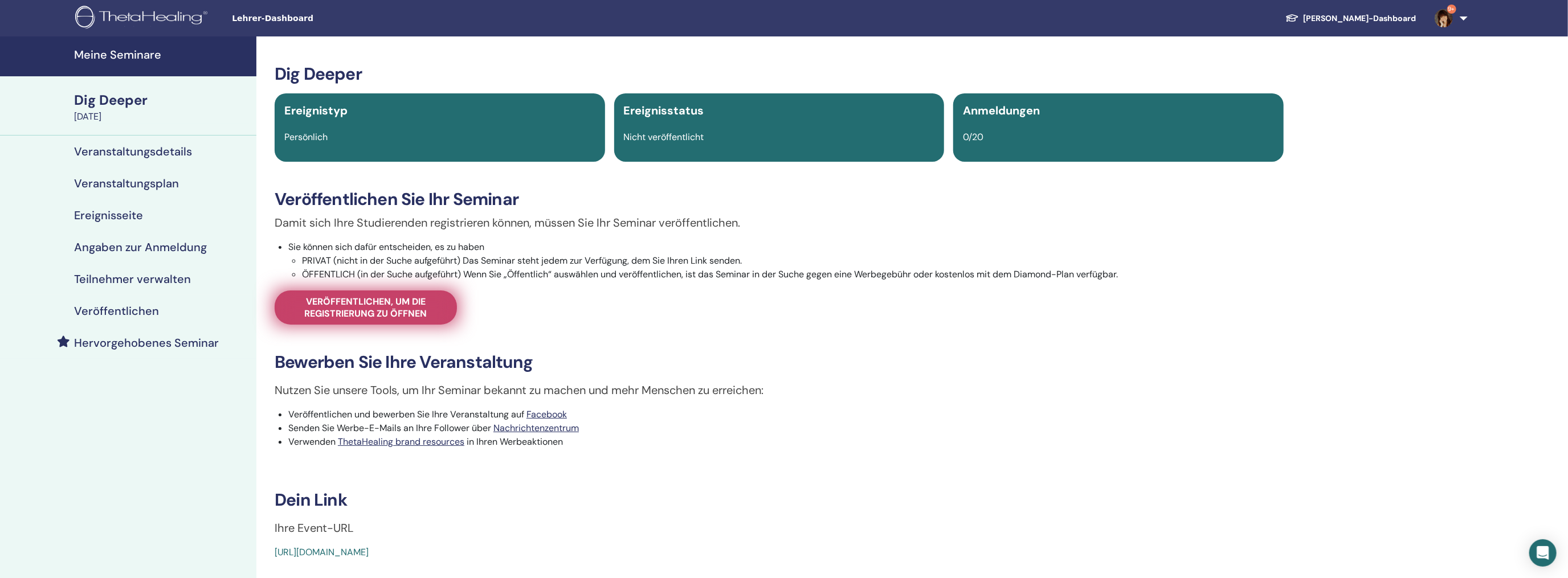
click at [328, 310] on span "Veröffentlichen, um die Registrierung zu öffnen" at bounding box center [365, 308] width 154 height 24
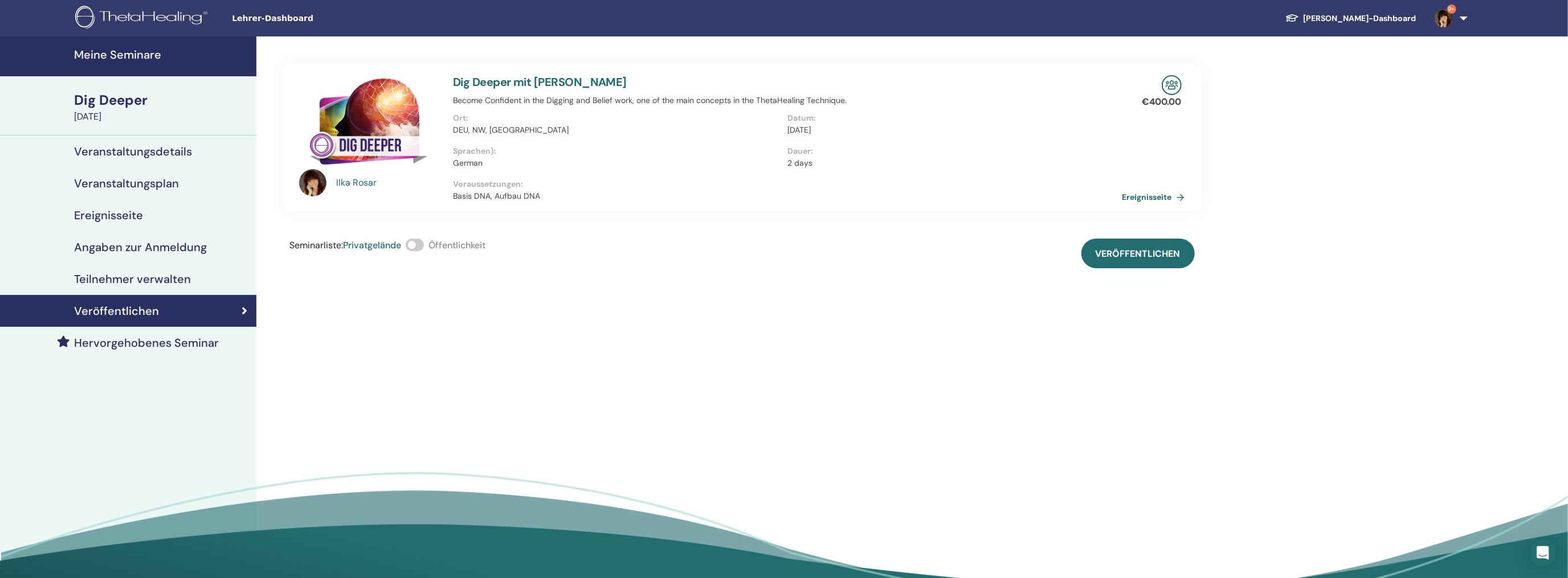
click at [115, 54] on h4 "Meine Seminare" at bounding box center [161, 54] width 175 height 13
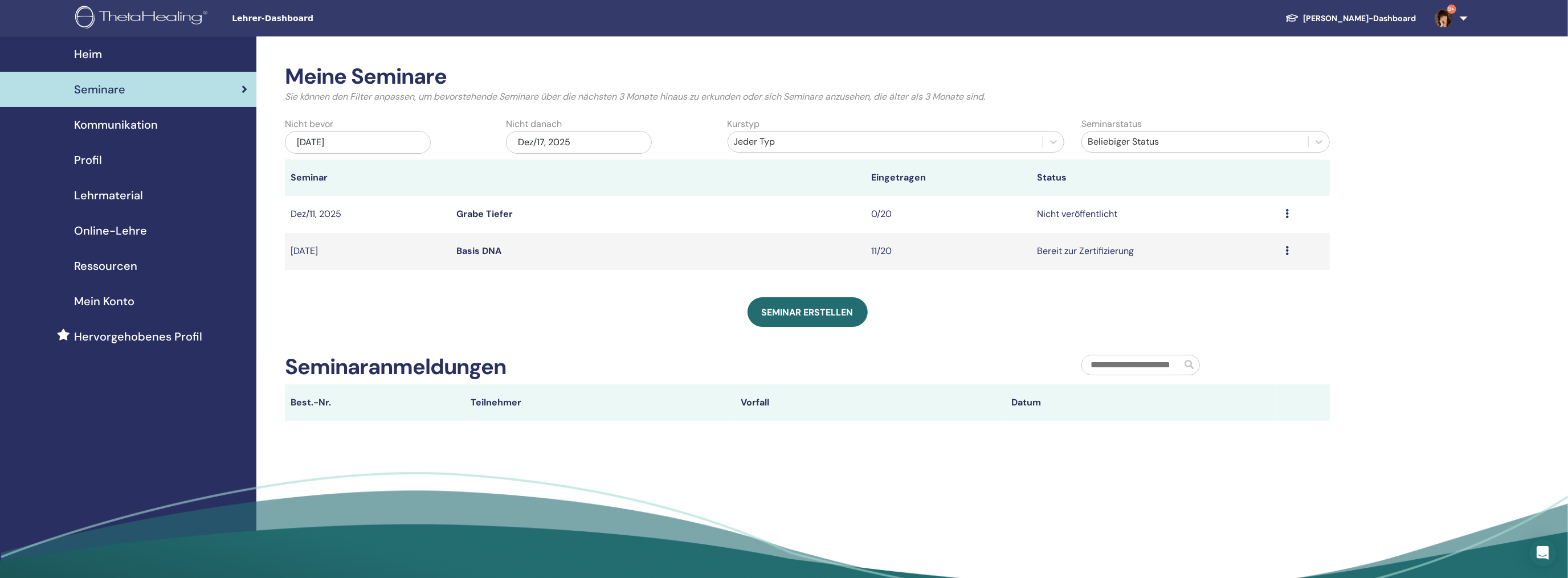
click at [360, 142] on div "[DATE]" at bounding box center [358, 142] width 146 height 23
click at [372, 184] on span "Choose Date" at bounding box center [372, 181] width 8 height 8
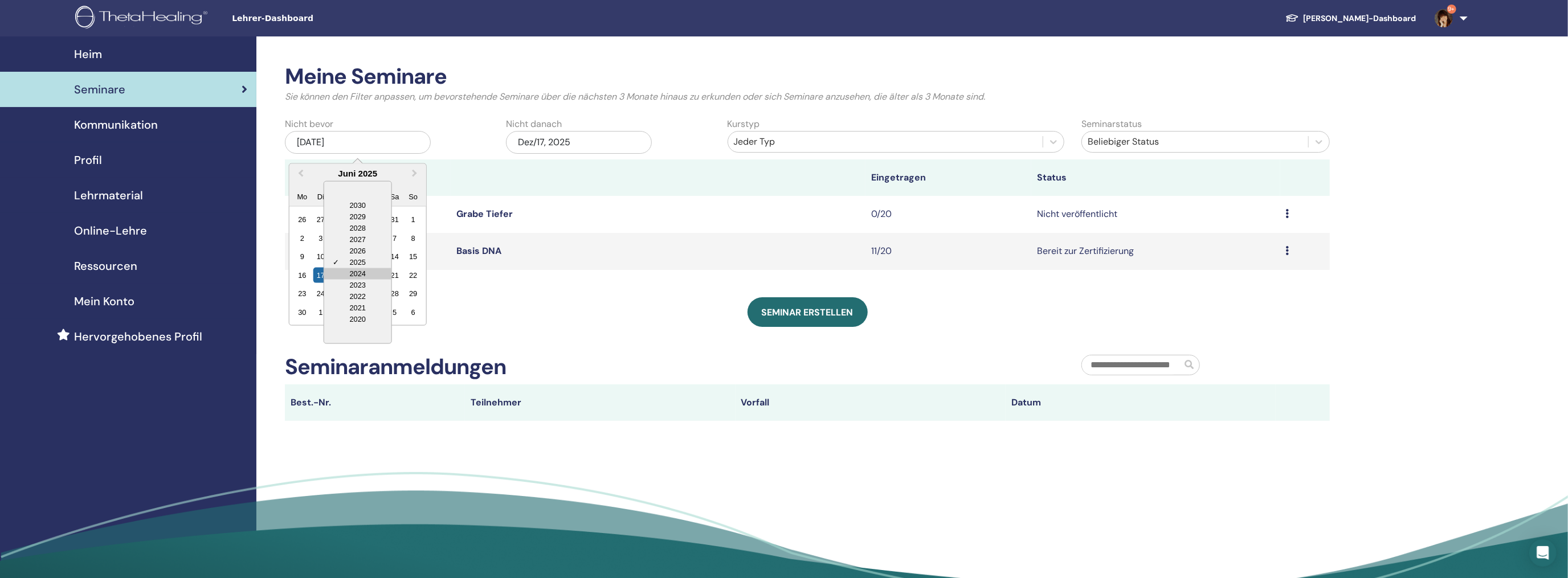
click at [363, 270] on div "2024" at bounding box center [357, 273] width 67 height 11
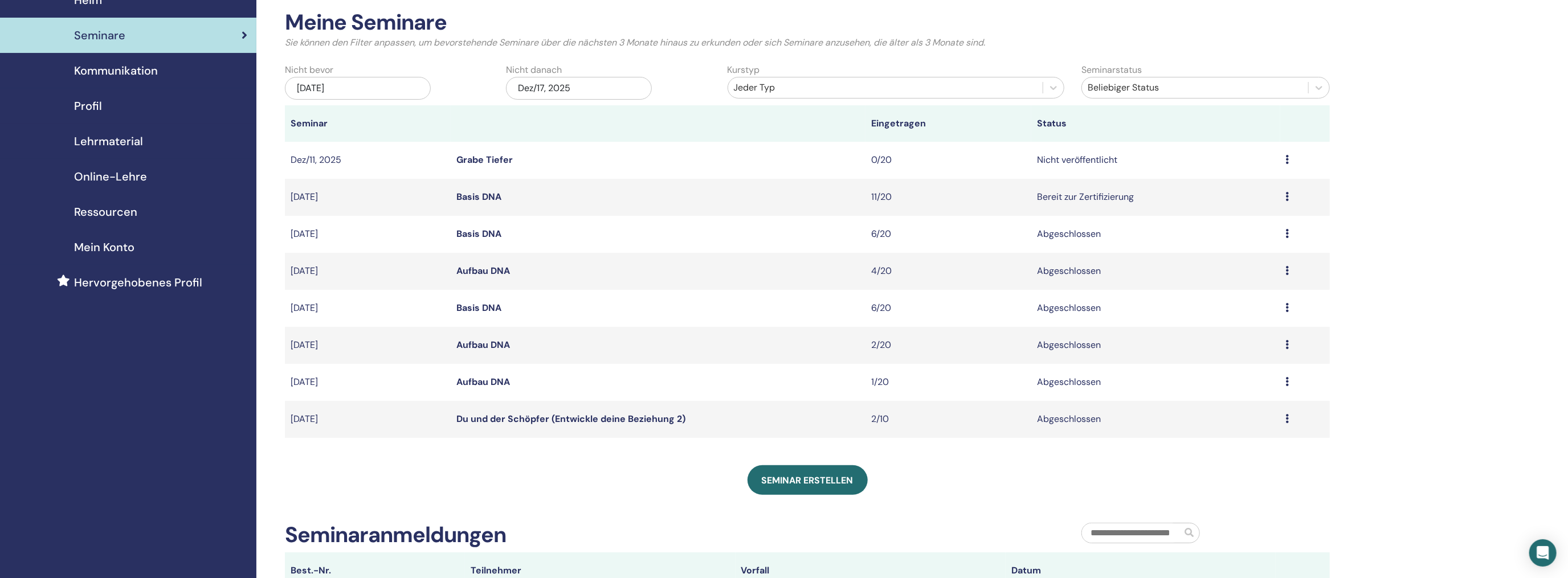
scroll to position [57, 0]
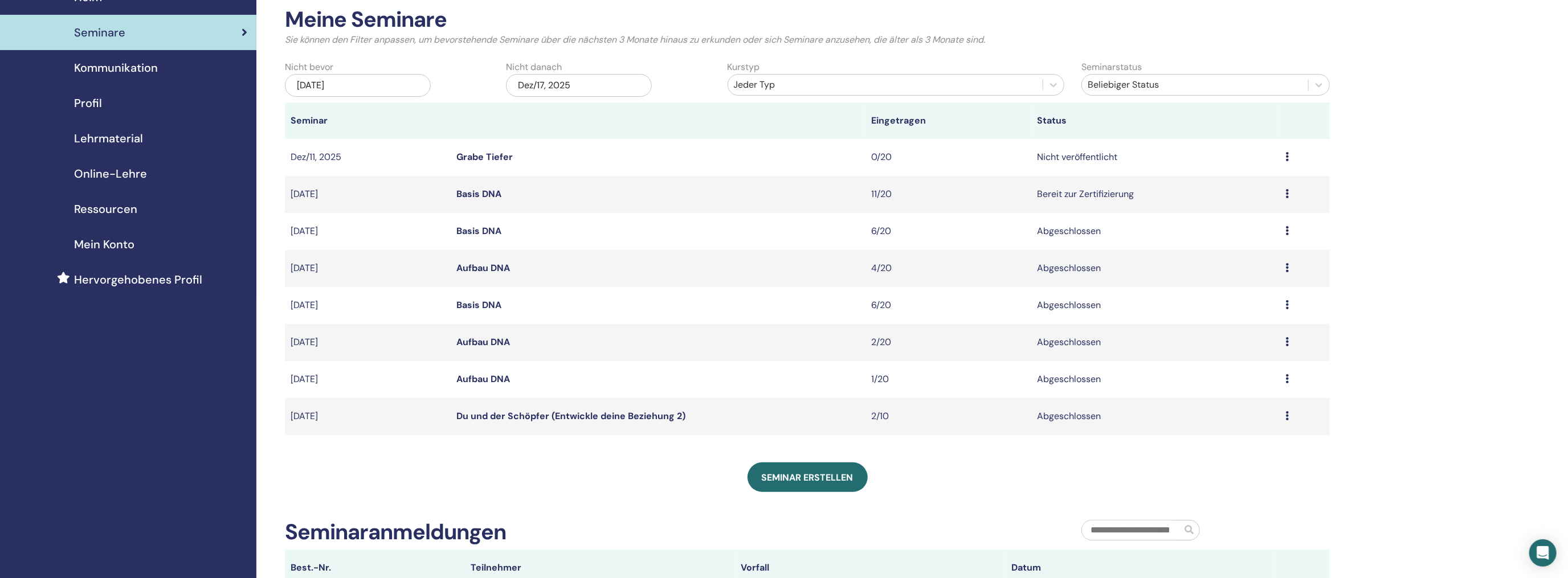
click at [365, 88] on div "Jun/17, 2024" at bounding box center [358, 85] width 146 height 23
click at [298, 115] on button "Previous Month" at bounding box center [300, 117] width 18 height 18
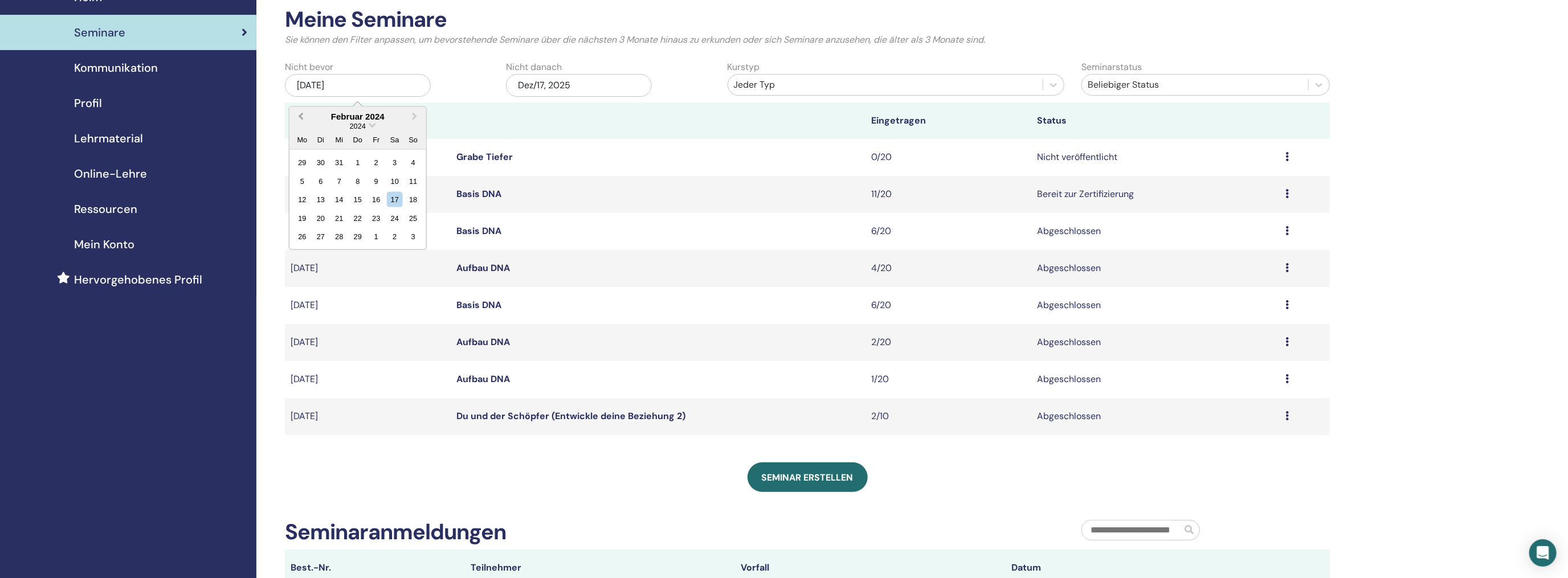
click at [298, 115] on button "Previous Month" at bounding box center [300, 117] width 18 height 18
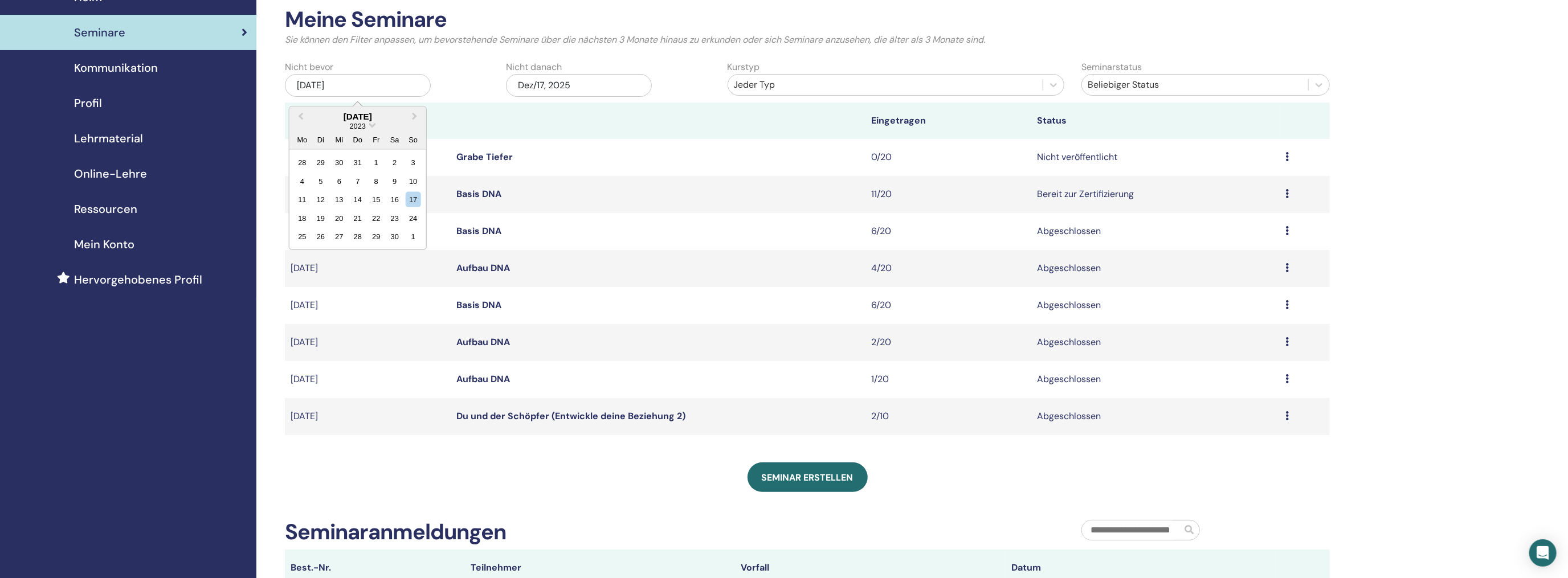
click at [291, 108] on button "Previous Month" at bounding box center [300, 117] width 18 height 18
click at [402, 83] on div "Jun/17, 2024" at bounding box center [358, 85] width 146 height 23
click at [348, 84] on div "Jun/17, 2024" at bounding box center [358, 85] width 146 height 23
click at [345, 83] on div "Jun/17, 2024" at bounding box center [358, 85] width 146 height 23
click at [370, 124] on span "Choose Date" at bounding box center [372, 124] width 8 height 8
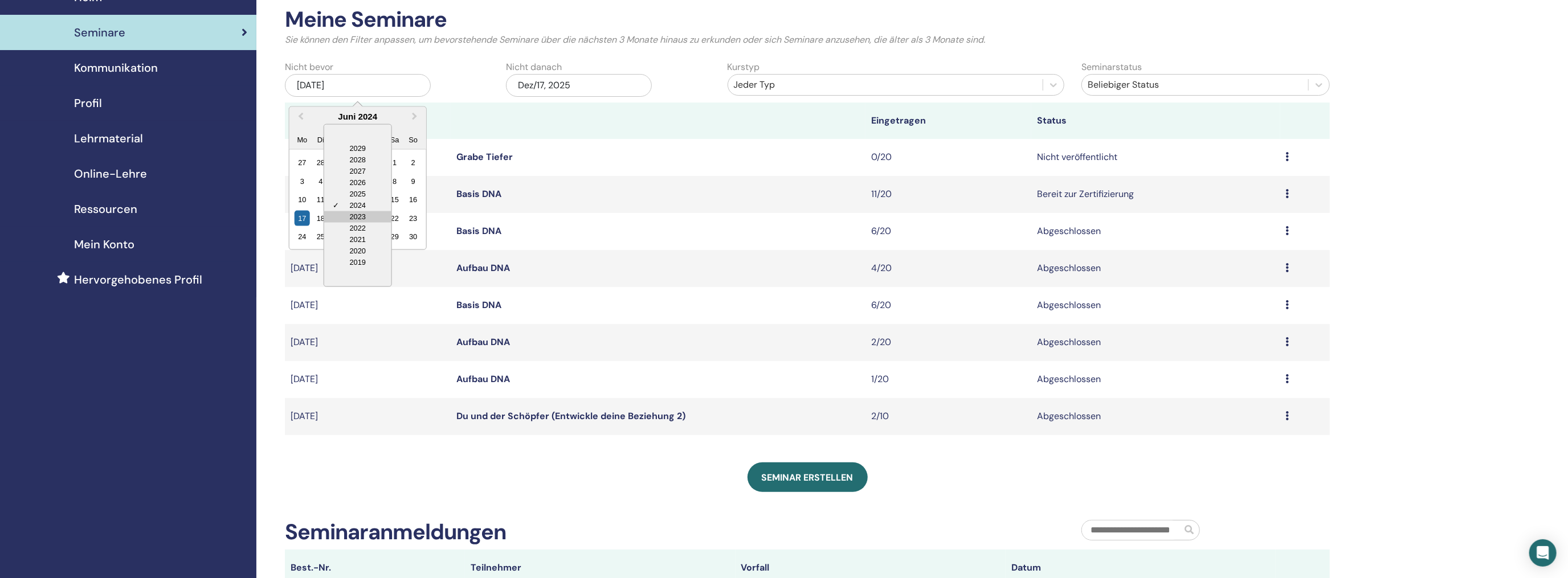
click at [351, 217] on div "2023" at bounding box center [357, 217] width 67 height 11
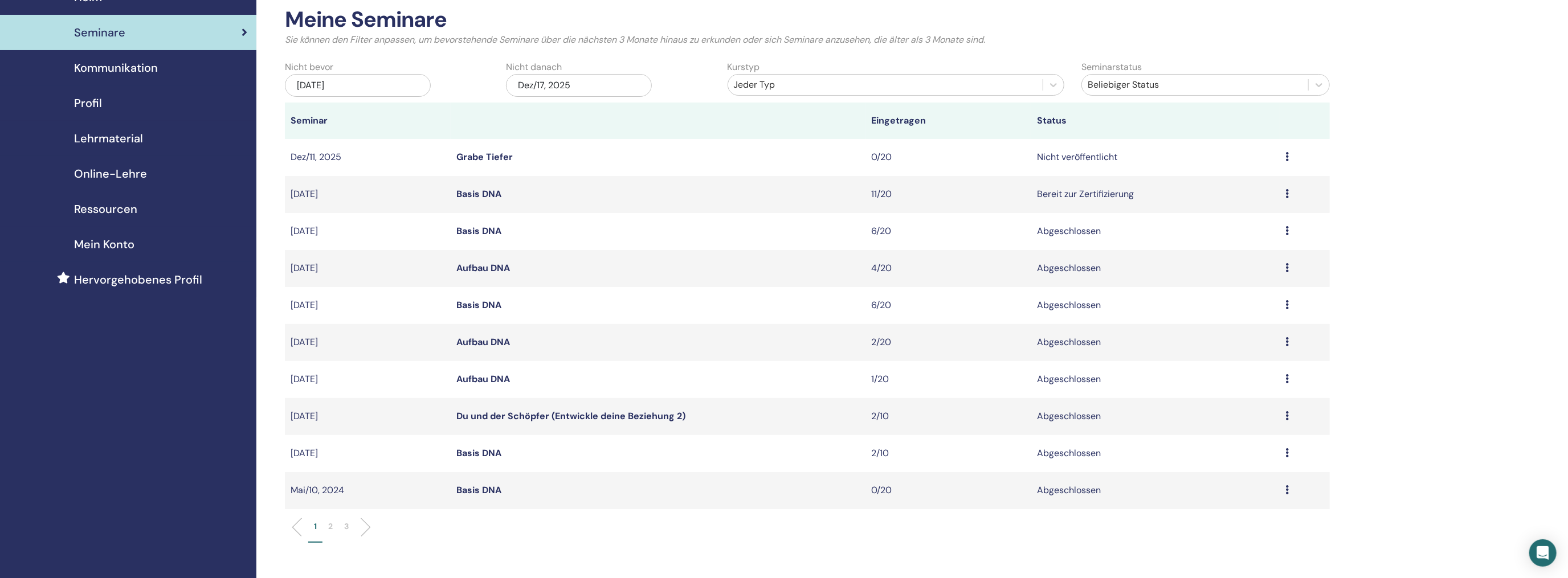
click at [330, 524] on p "2" at bounding box center [330, 526] width 4 height 12
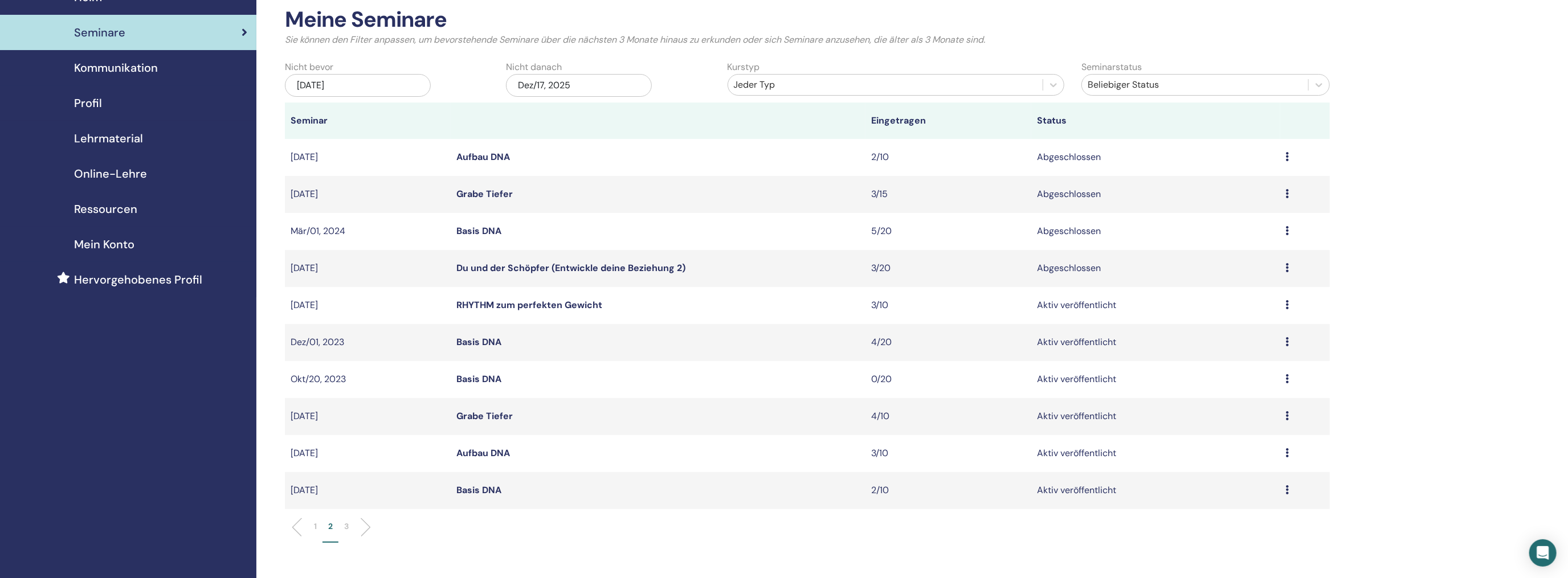
click at [488, 190] on link "Grabe Tiefer" at bounding box center [485, 194] width 56 height 12
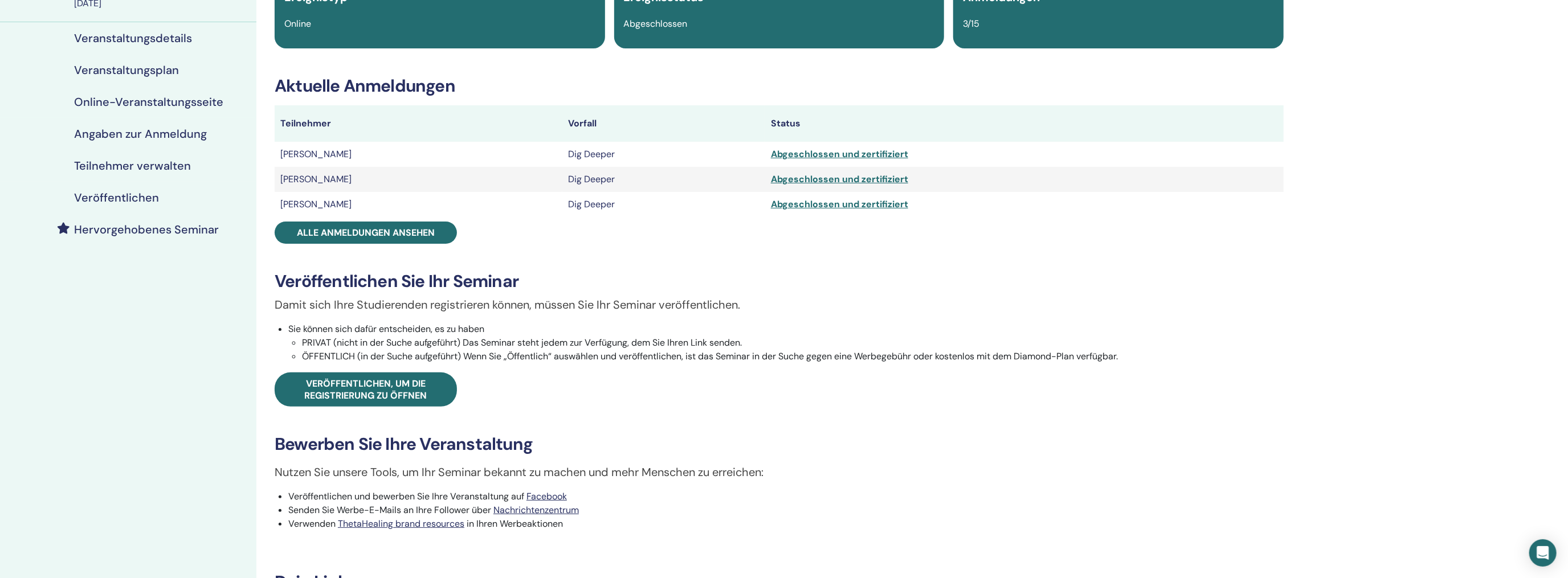
scroll to position [114, 0]
click at [137, 35] on h4 "Veranstaltungsdetails" at bounding box center [133, 37] width 118 height 13
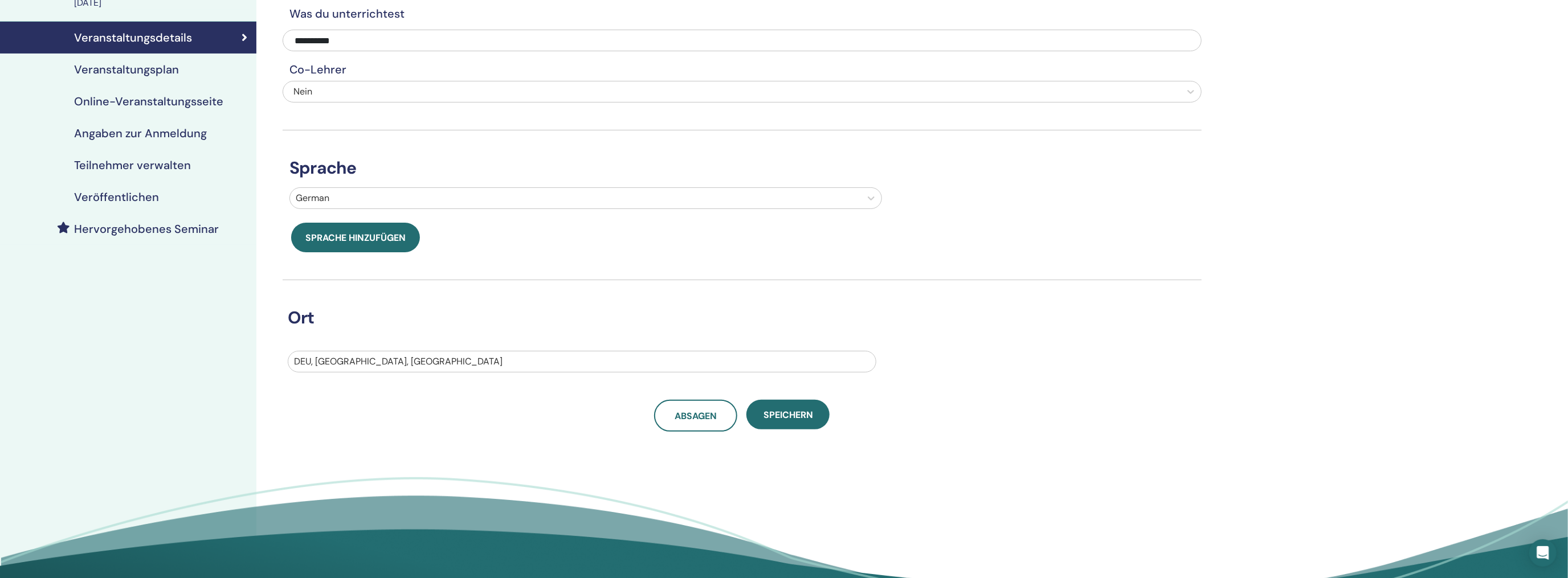
click at [157, 66] on h4 "Veranstaltungsplan" at bounding box center [126, 69] width 105 height 13
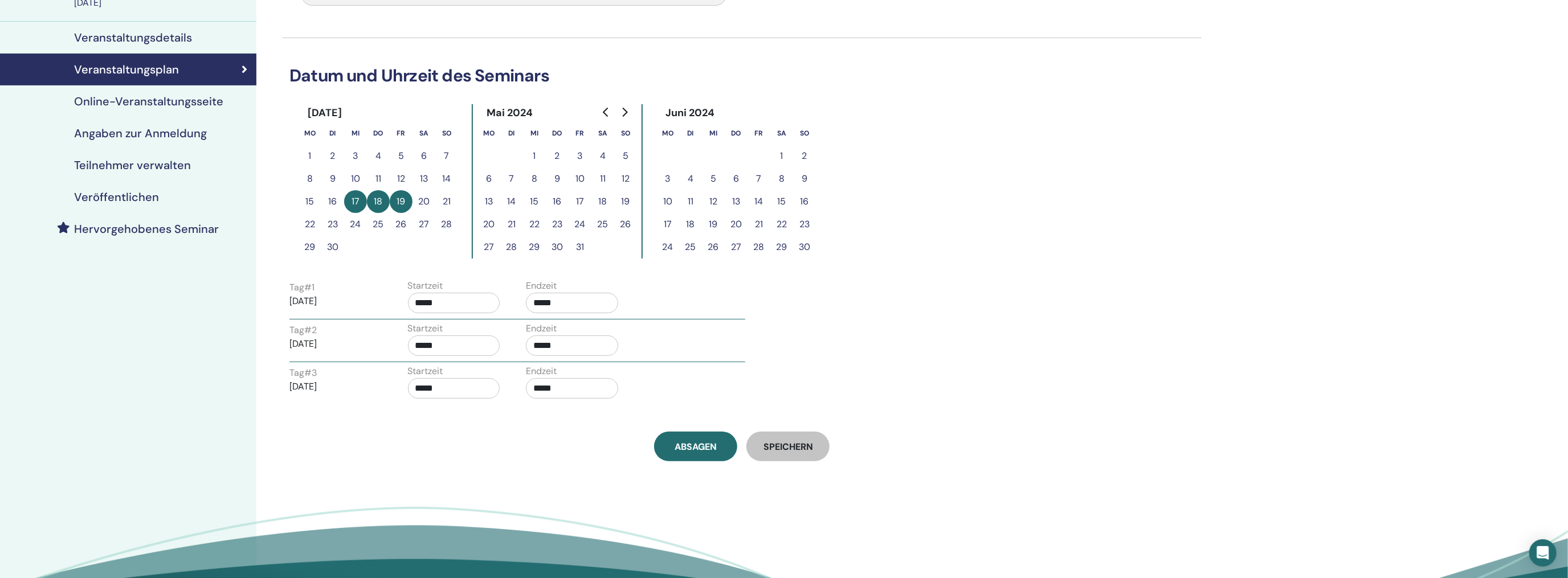
click at [163, 106] on h4 "Online-Veranstaltungsseite" at bounding box center [149, 101] width 149 height 13
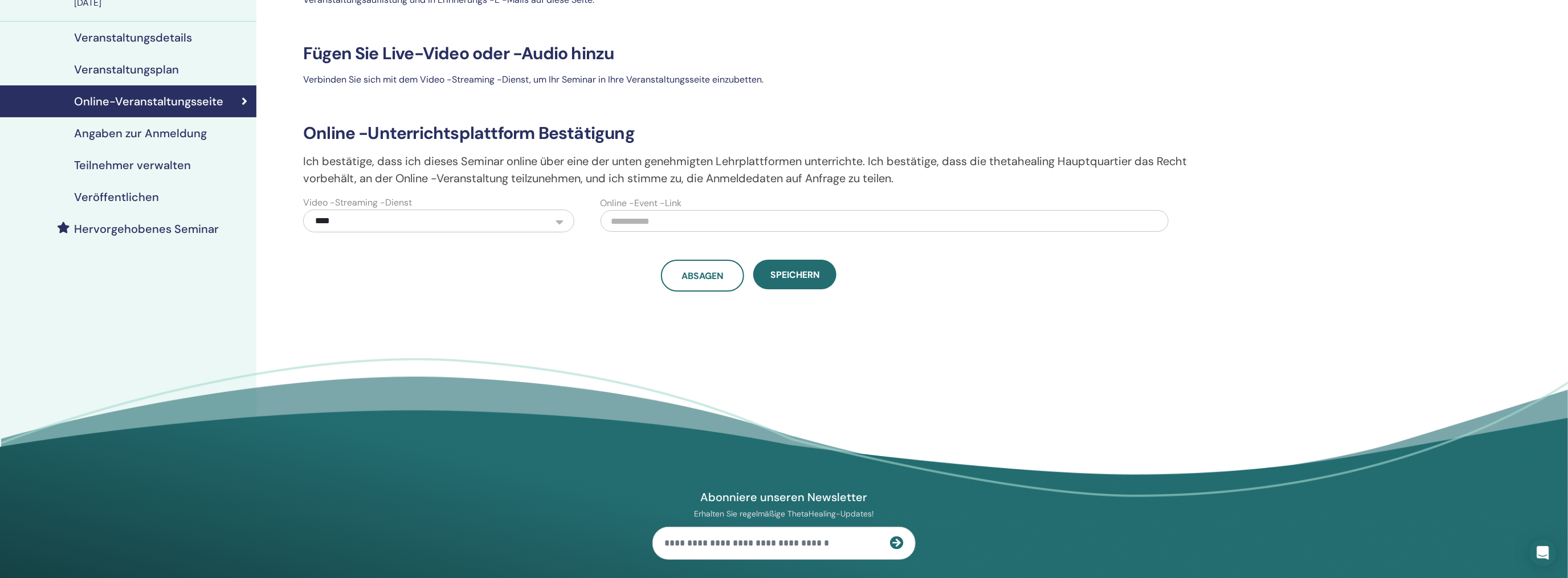
click at [165, 134] on h4 "Angaben zur Anmeldung" at bounding box center [140, 133] width 133 height 13
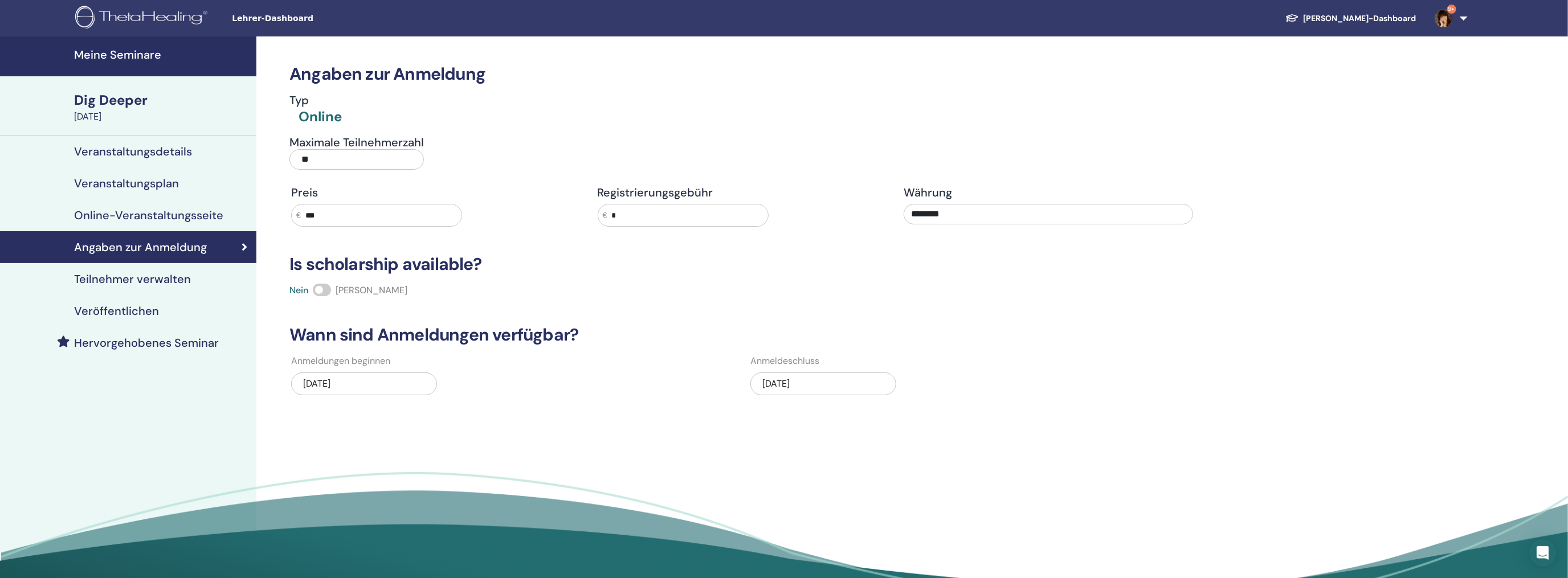
click at [115, 51] on h4 "Meine Seminare" at bounding box center [161, 54] width 175 height 13
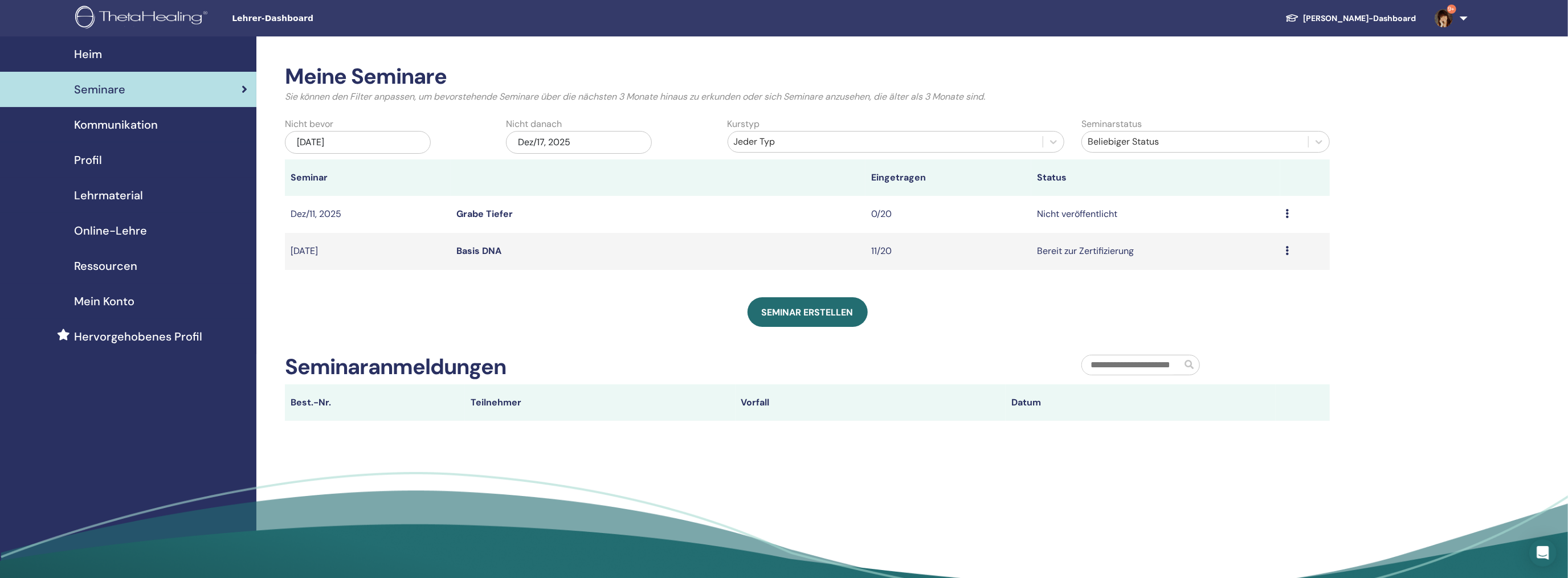
click at [95, 54] on span "Heim" at bounding box center [88, 54] width 28 height 17
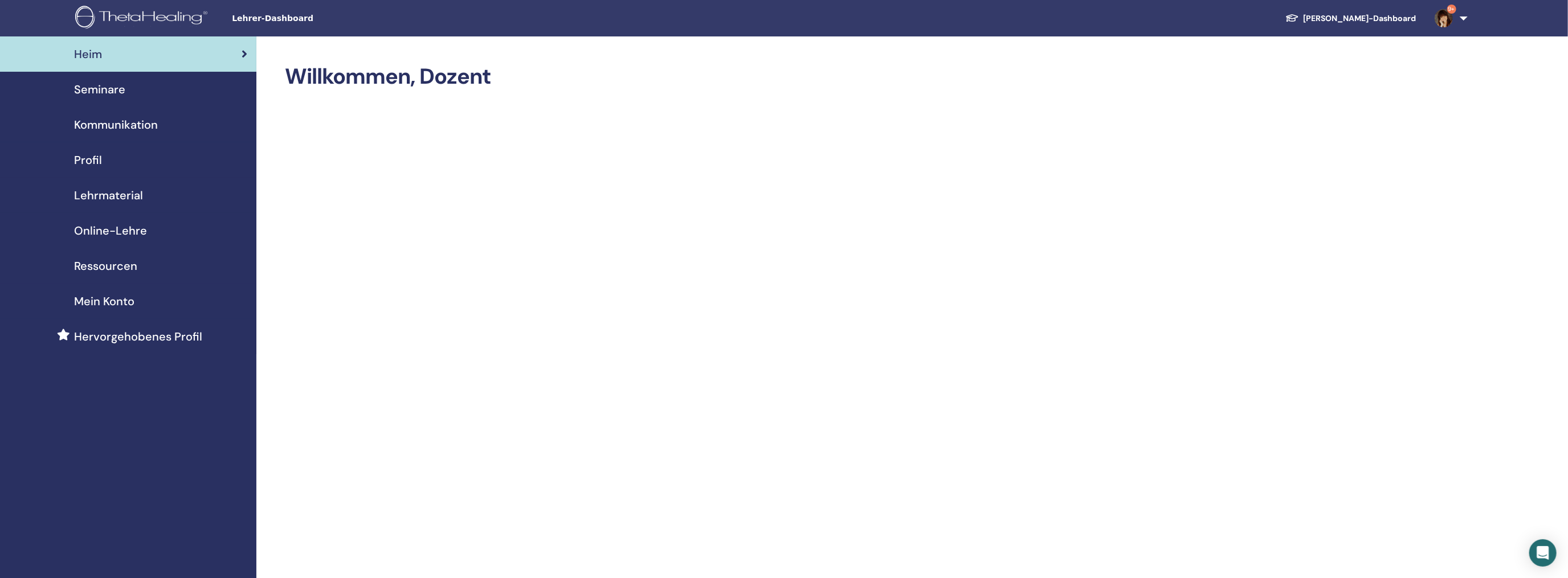
click at [101, 90] on span "Seminare" at bounding box center [99, 89] width 51 height 17
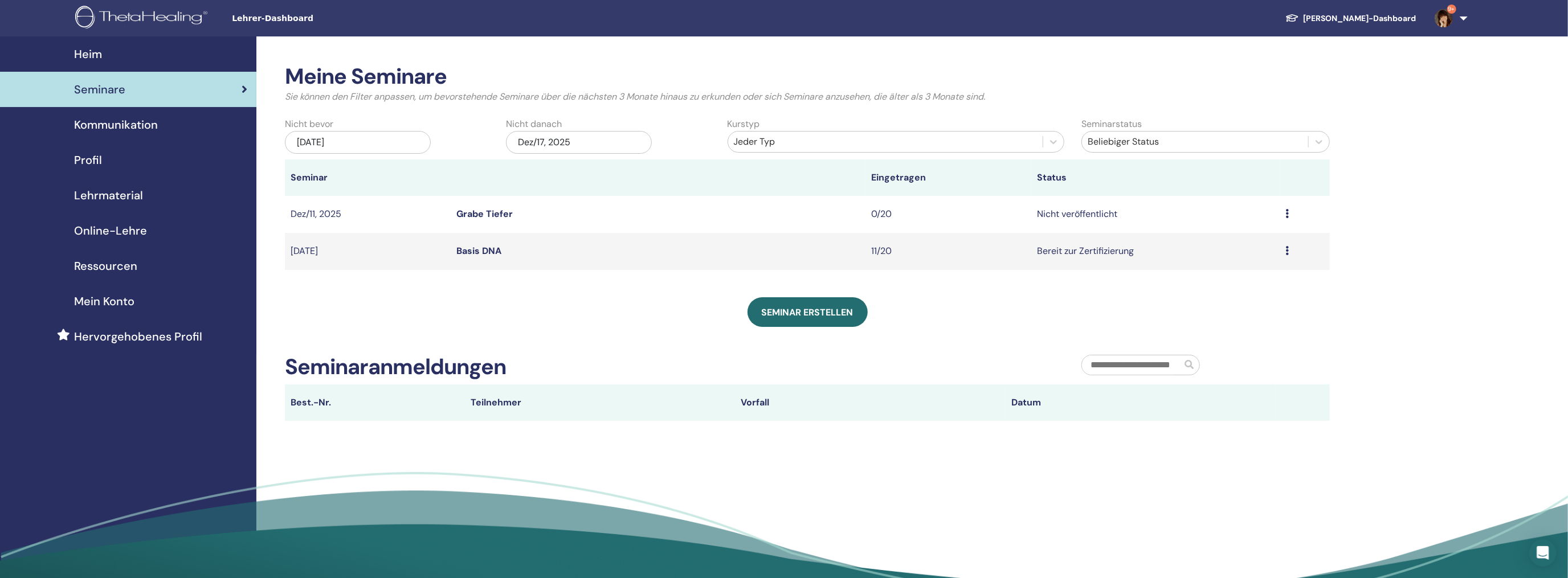
click at [1285, 213] on td "Vorschau Bearbeiten Teilnehmer Absagen" at bounding box center [1305, 214] width 50 height 37
click at [1286, 211] on icon at bounding box center [1287, 213] width 3 height 9
click at [474, 212] on link "Grabe Tiefer" at bounding box center [485, 213] width 56 height 12
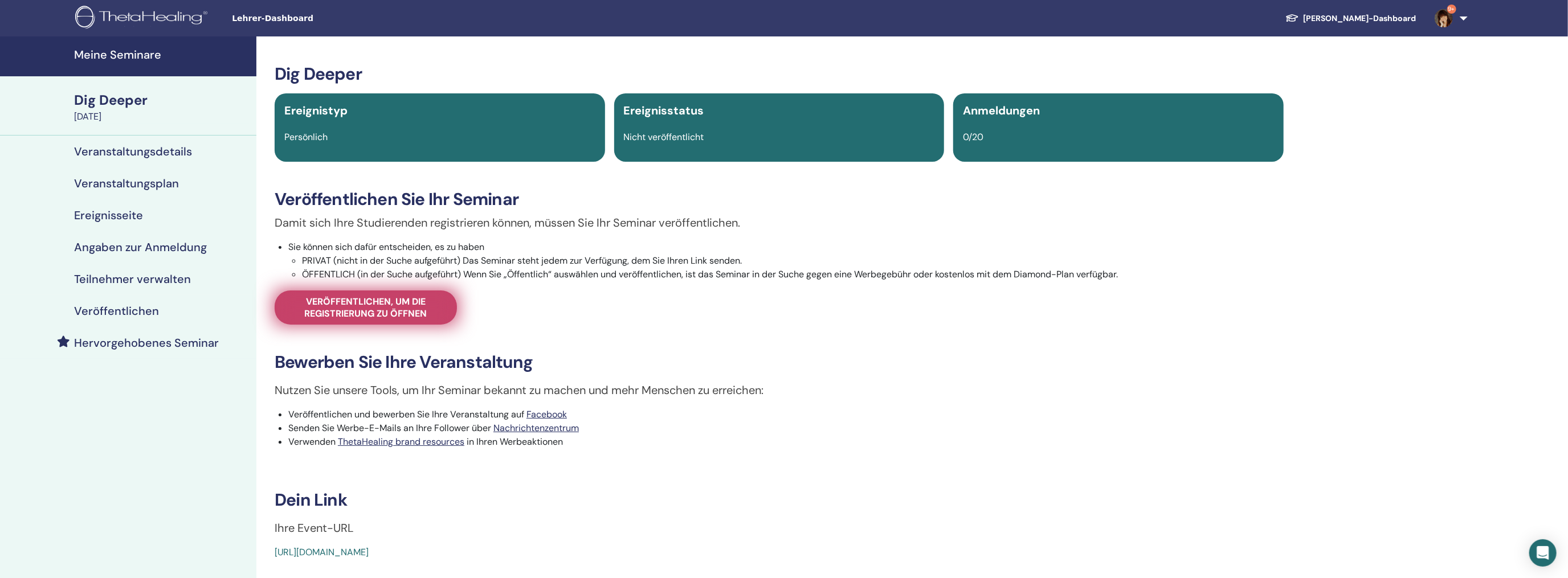
click at [399, 305] on span "Veröffentlichen, um die Registrierung zu öffnen" at bounding box center [365, 308] width 154 height 24
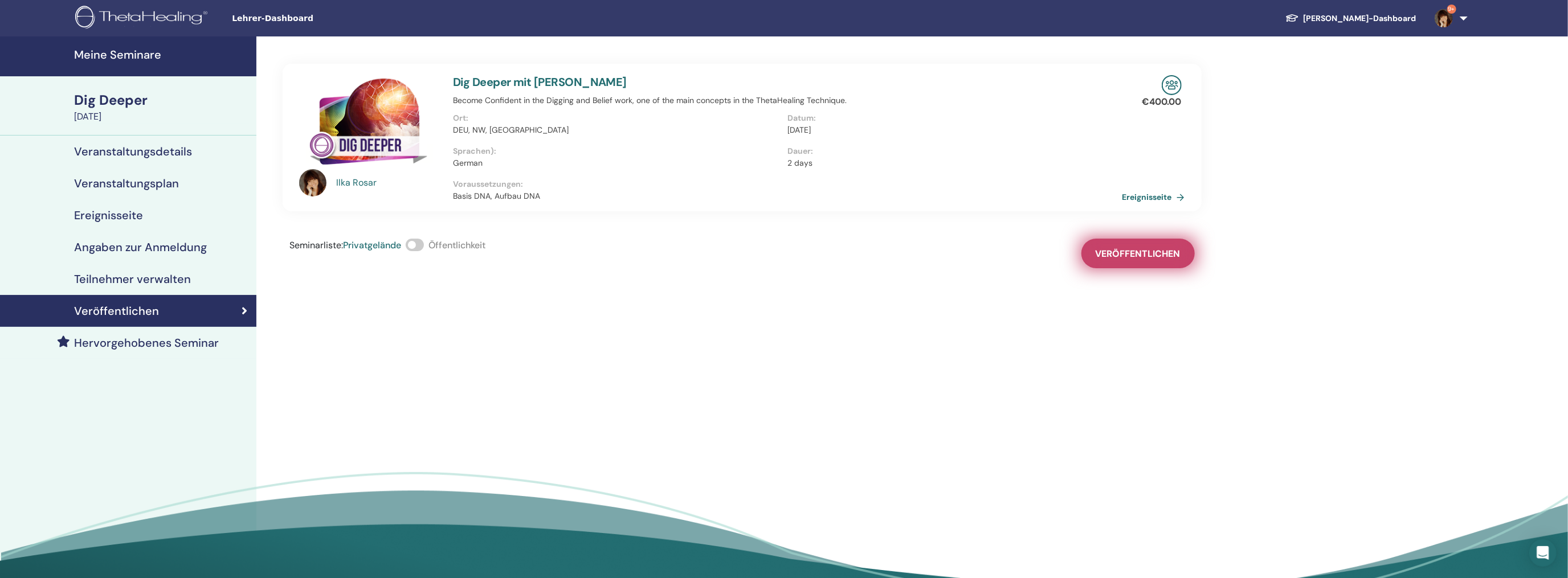
click at [1134, 247] on button "Veröffentlichen" at bounding box center [1138, 253] width 114 height 29
click at [1159, 194] on link "Ereignisseite" at bounding box center [1157, 197] width 67 height 17
click at [1150, 200] on link "Ereignisseite" at bounding box center [1157, 197] width 67 height 17
click at [104, 52] on h4 "Meine Seminare" at bounding box center [161, 54] width 175 height 13
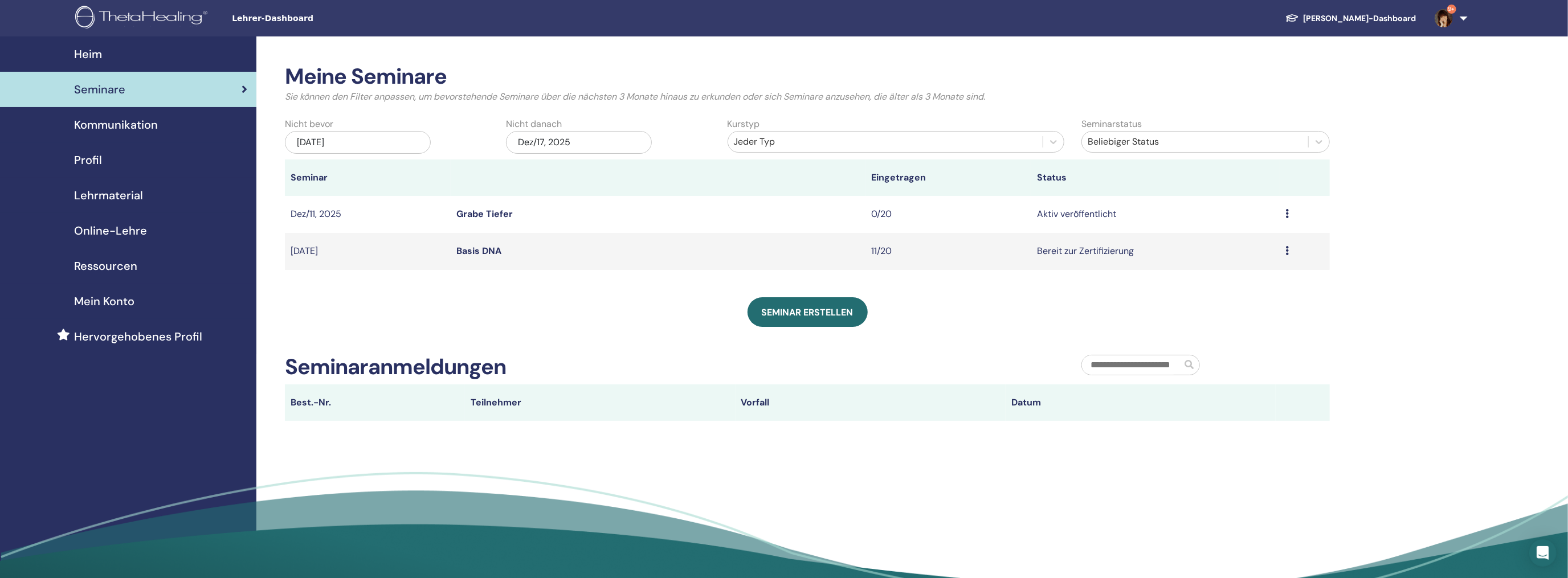
click at [94, 89] on span "Seminare" at bounding box center [99, 89] width 51 height 17
click at [489, 208] on link "Grabe Tiefer" at bounding box center [485, 213] width 56 height 12
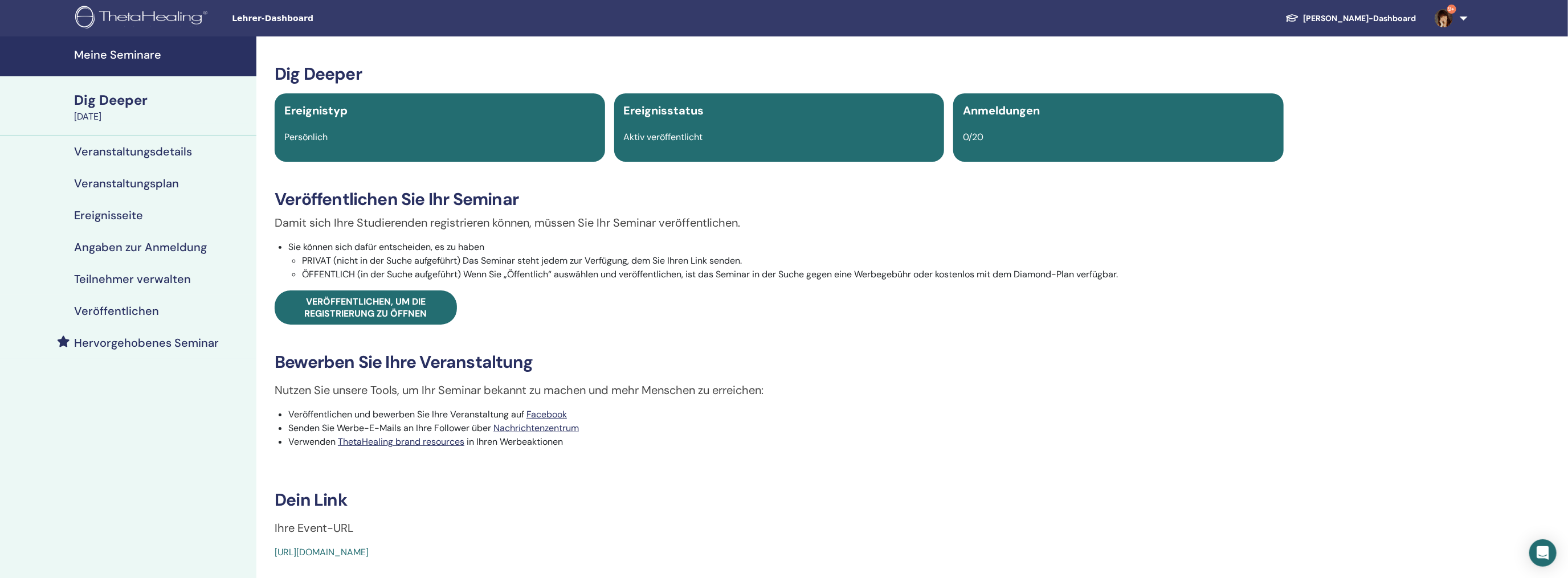
click at [144, 147] on h4 "Veranstaltungsdetails" at bounding box center [133, 151] width 118 height 13
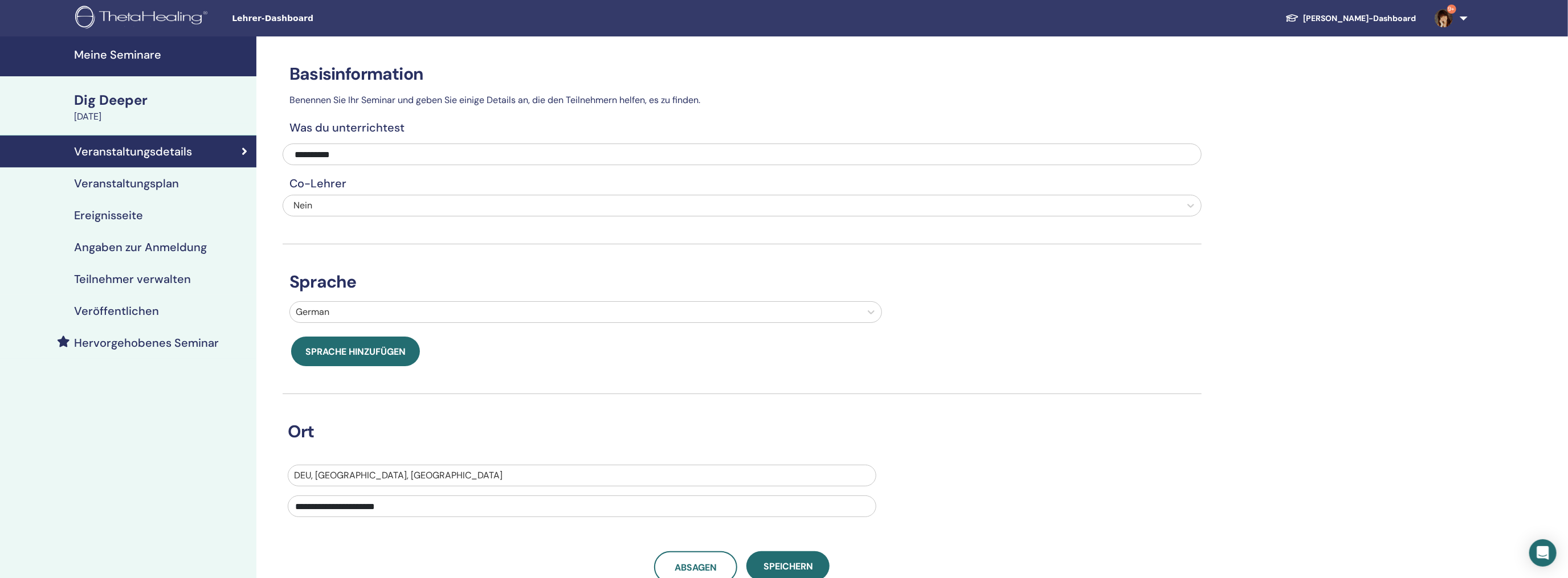
click at [148, 180] on h4 "Veranstaltungsplan" at bounding box center [126, 183] width 105 height 13
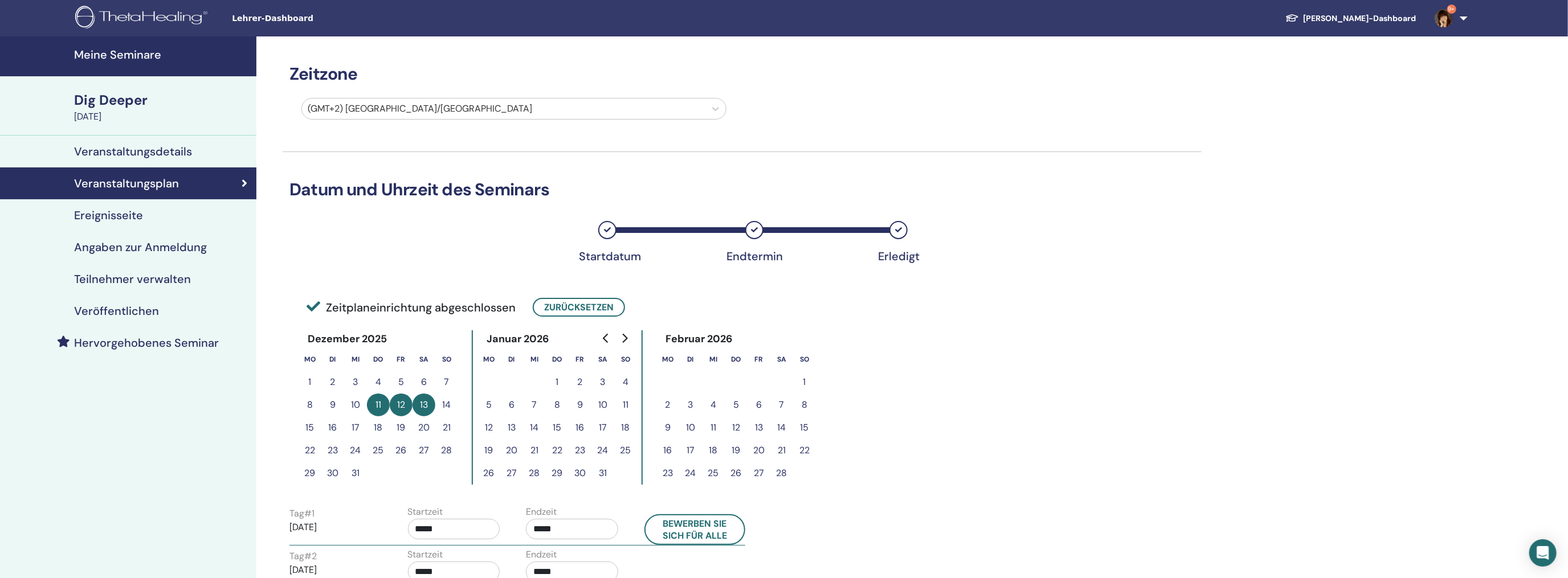
click at [133, 216] on h4 "Ereignisseite" at bounding box center [108, 215] width 69 height 13
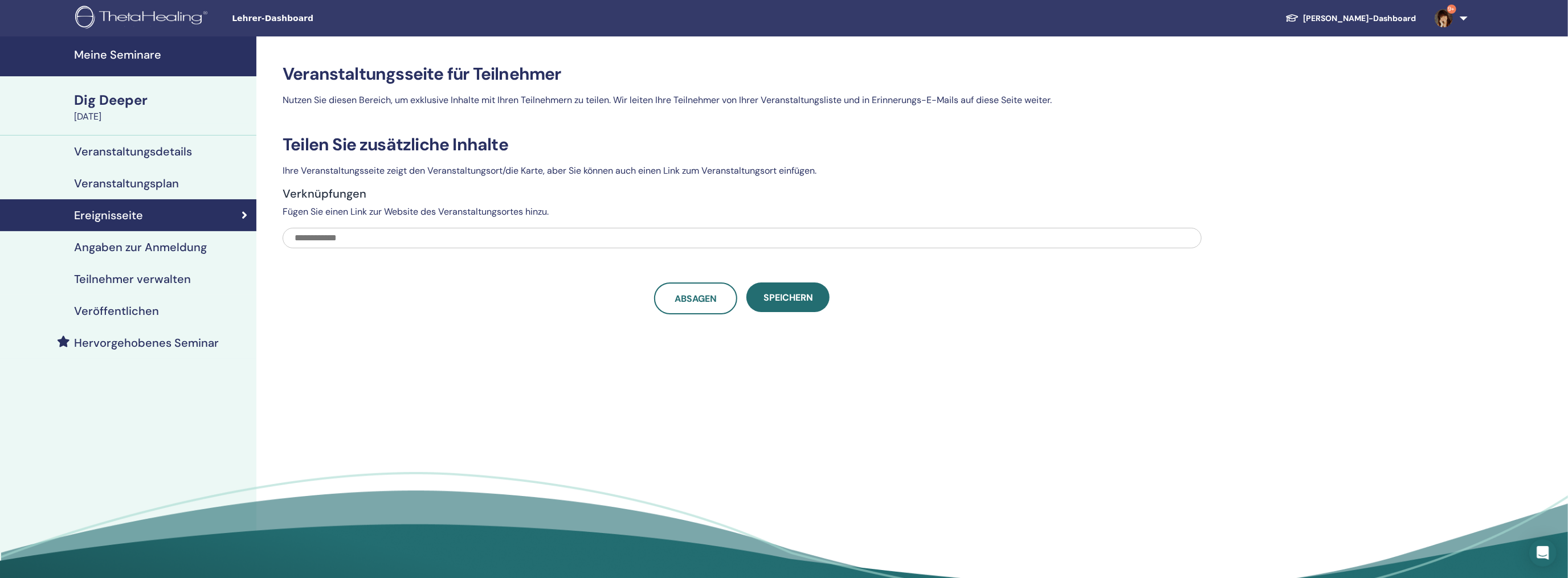
click at [146, 147] on h4 "Veranstaltungsdetails" at bounding box center [133, 151] width 118 height 13
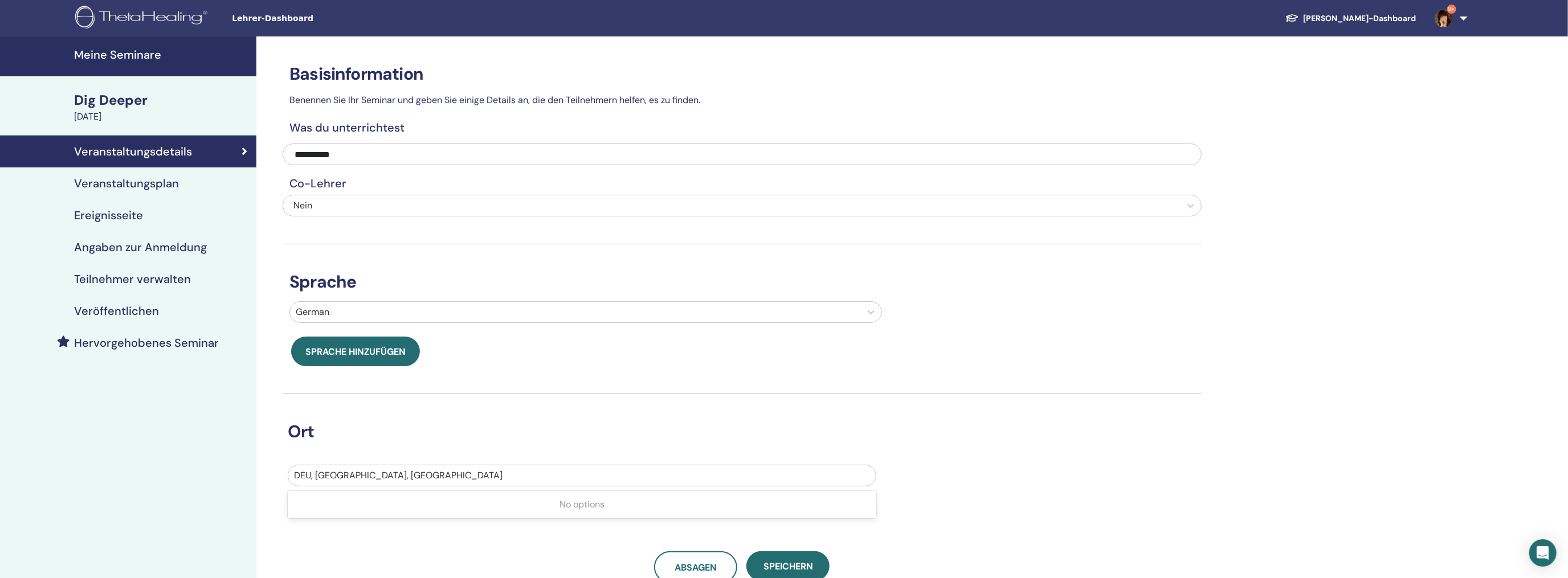
click at [413, 470] on div at bounding box center [582, 475] width 576 height 16
click at [488, 479] on div at bounding box center [582, 475] width 576 height 16
click at [150, 184] on h4 "Veranstaltungsplan" at bounding box center [126, 183] width 105 height 13
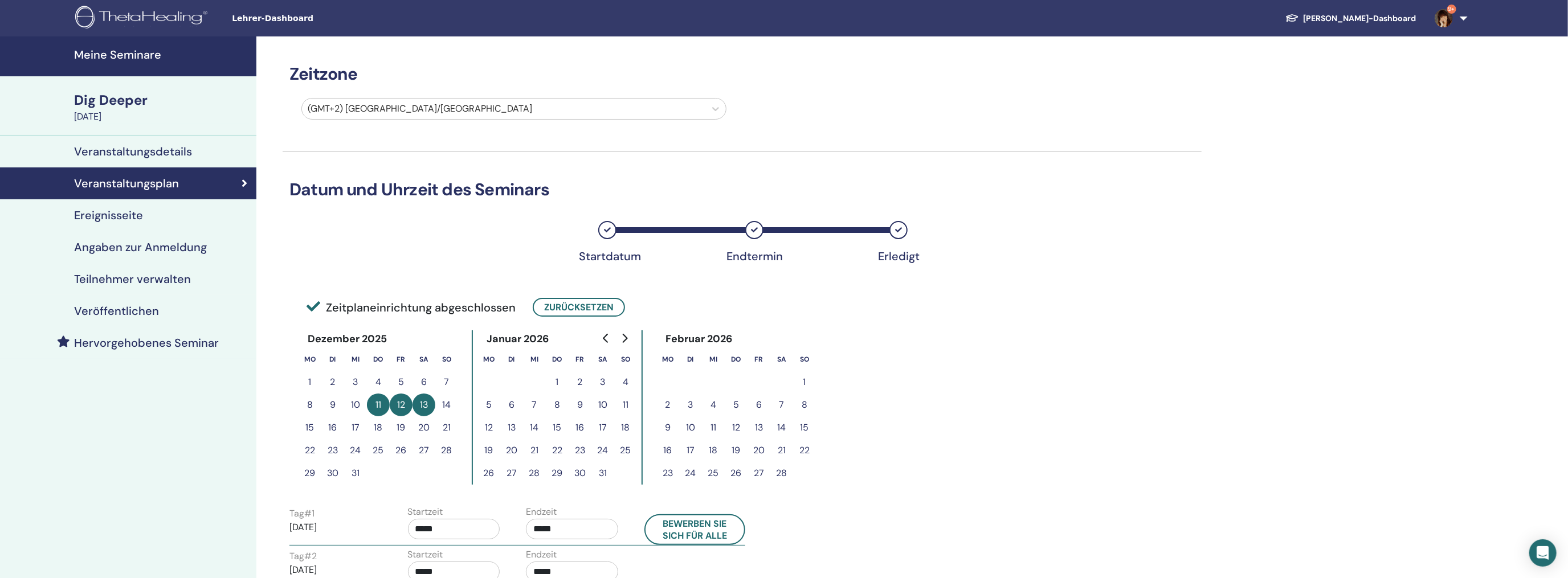
click at [318, 260] on div "Startdatum Endtermin Erledigt" at bounding box center [742, 239] width 919 height 61
